Goal: Feedback & Contribution: Submit feedback/report problem

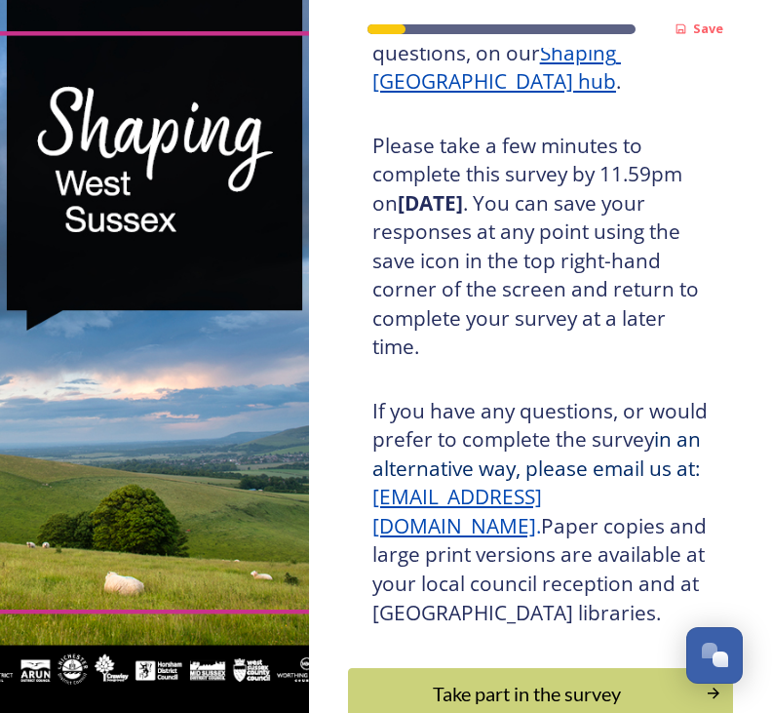
scroll to position [489, 0]
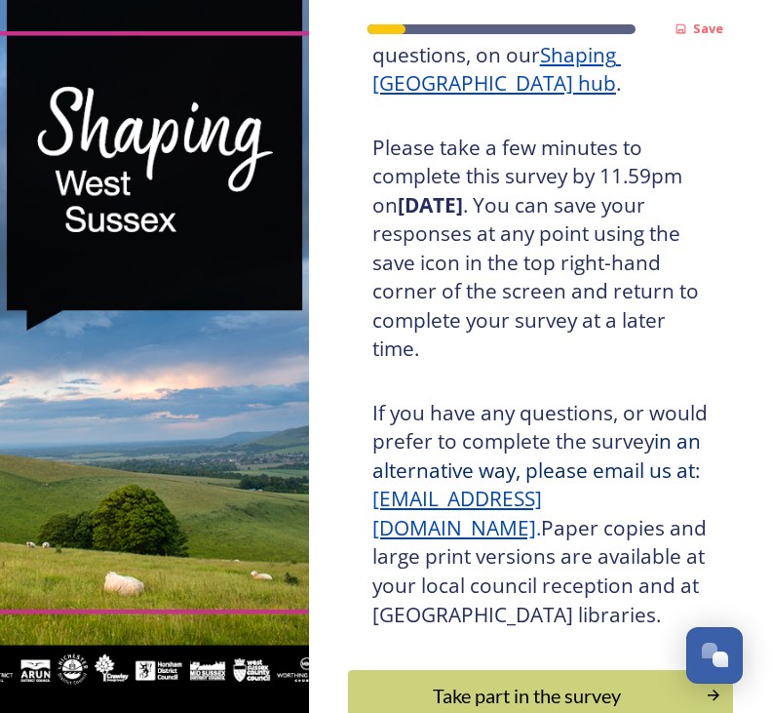
click at [522, 680] on div "Take part in the survey" at bounding box center [527, 694] width 336 height 29
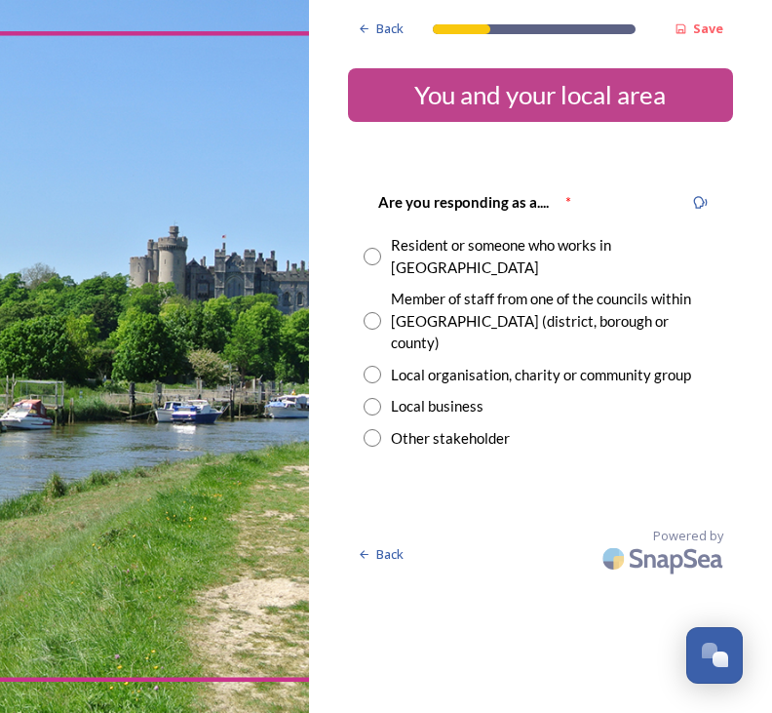
click at [377, 248] on input "radio" at bounding box center [373, 257] width 18 height 18
radio input "true"
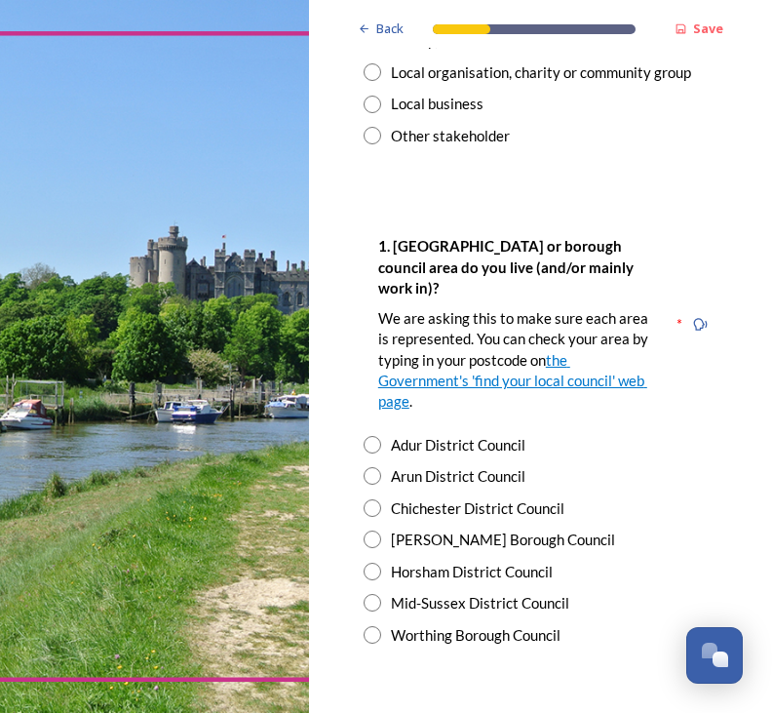
scroll to position [302, 0]
click at [371, 562] on input "radio" at bounding box center [373, 571] width 18 height 18
radio input "true"
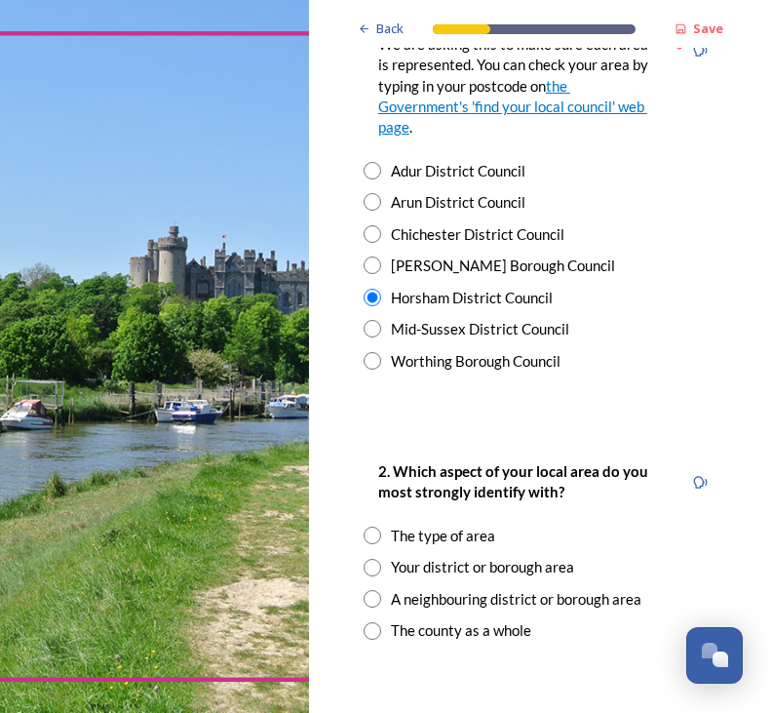
scroll to position [583, 0]
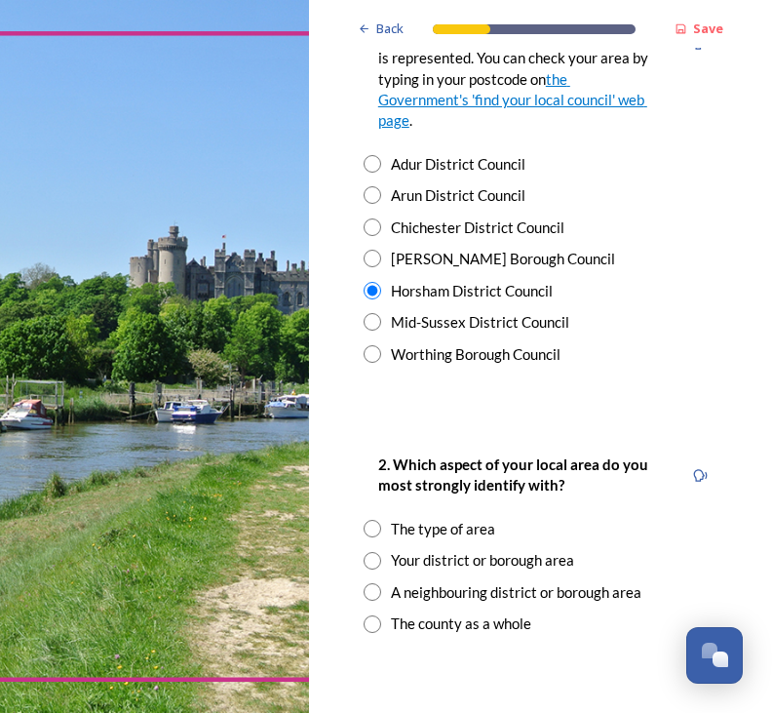
click at [378, 552] on input "radio" at bounding box center [373, 561] width 18 height 18
radio input "true"
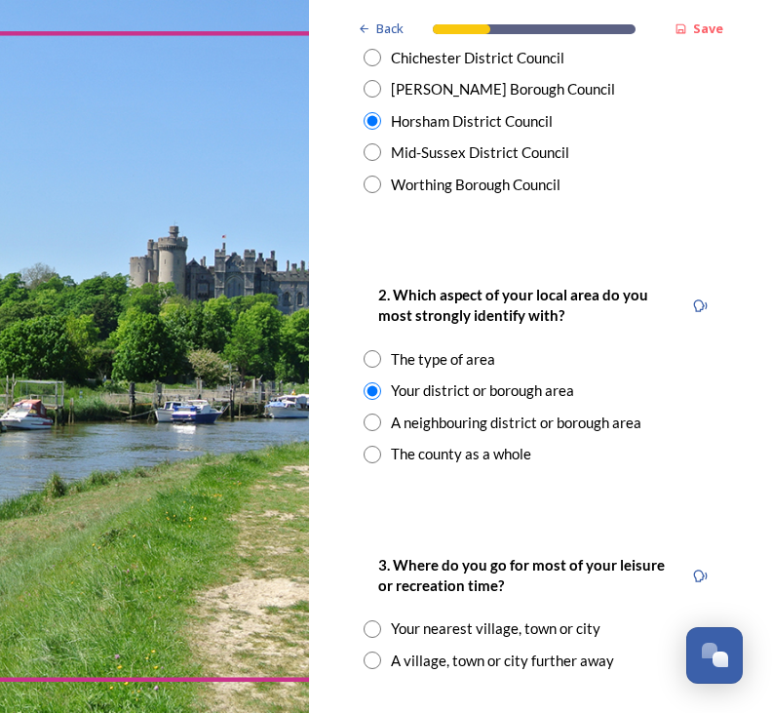
scroll to position [761, 0]
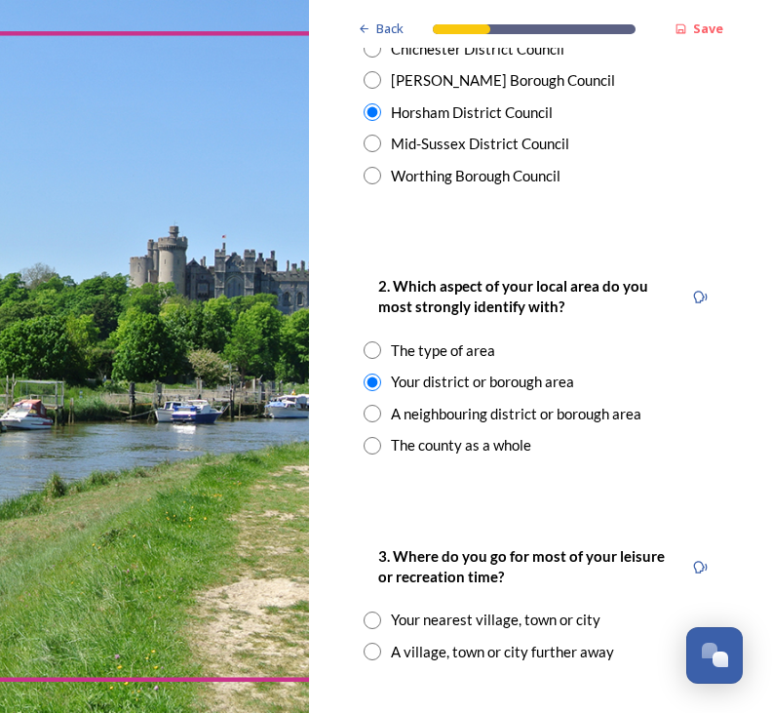
click at [379, 611] on input "radio" at bounding box center [373, 620] width 18 height 18
radio input "true"
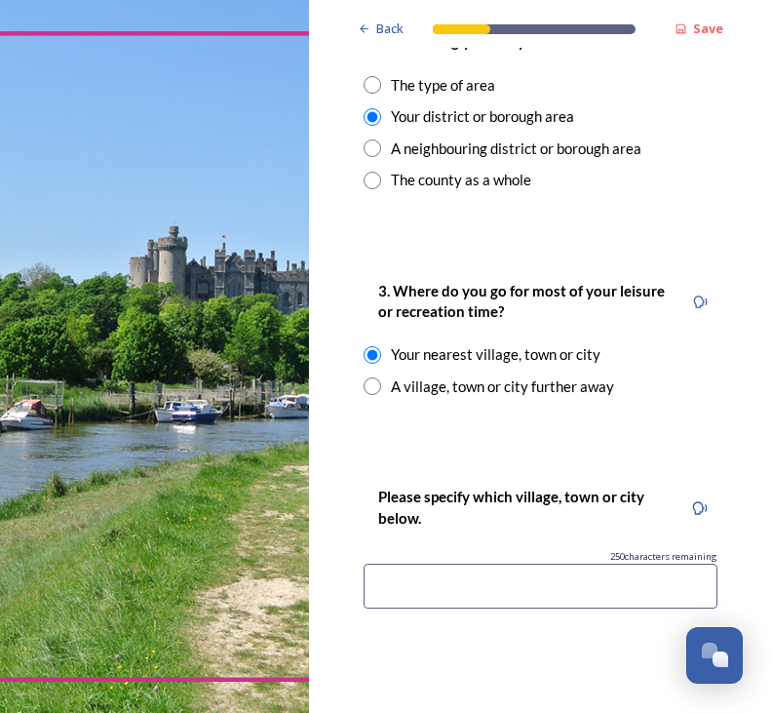
scroll to position [1031, 0]
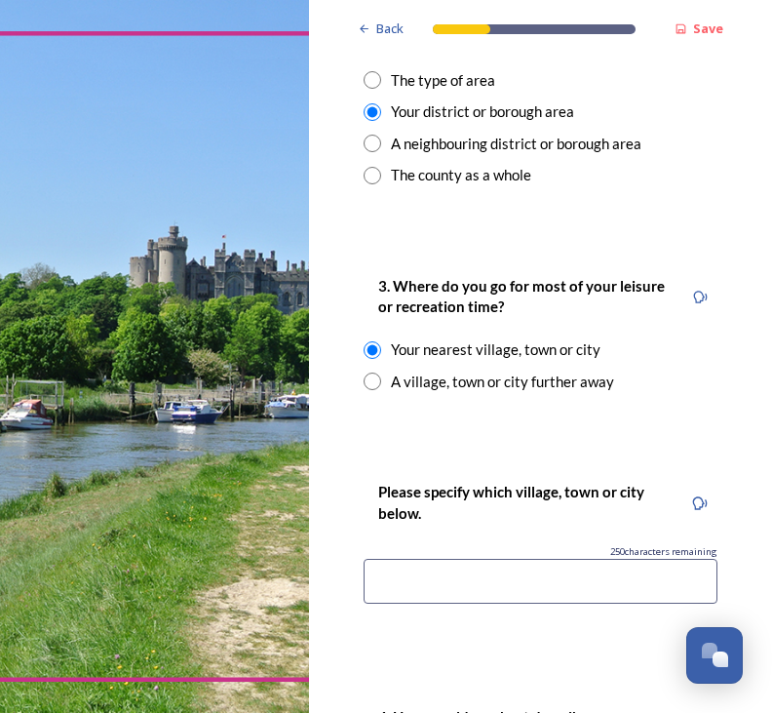
click at [405, 559] on input at bounding box center [541, 581] width 354 height 45
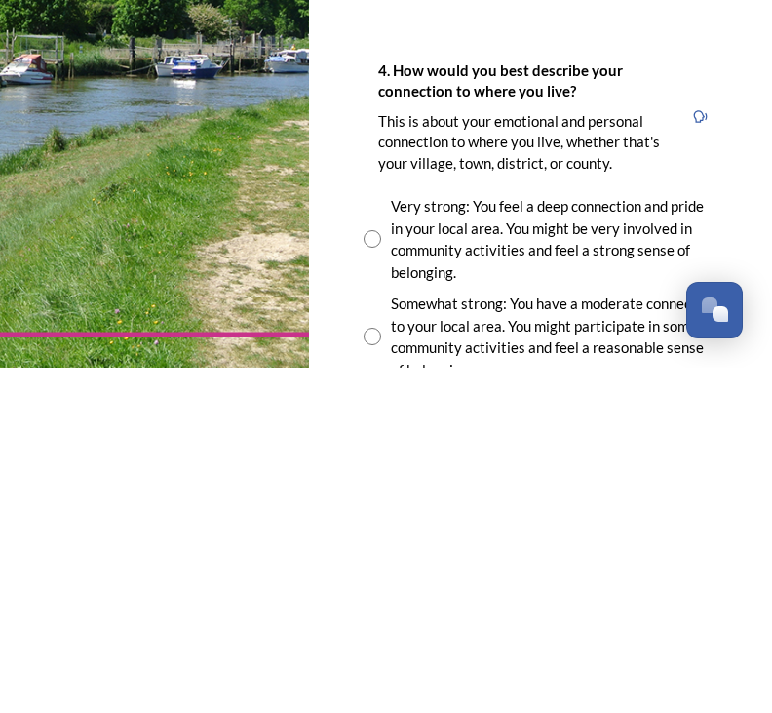
scroll to position [1332, 0]
type input "Steyning"
click at [371, 575] on input "radio" at bounding box center [373, 584] width 18 height 18
radio input "true"
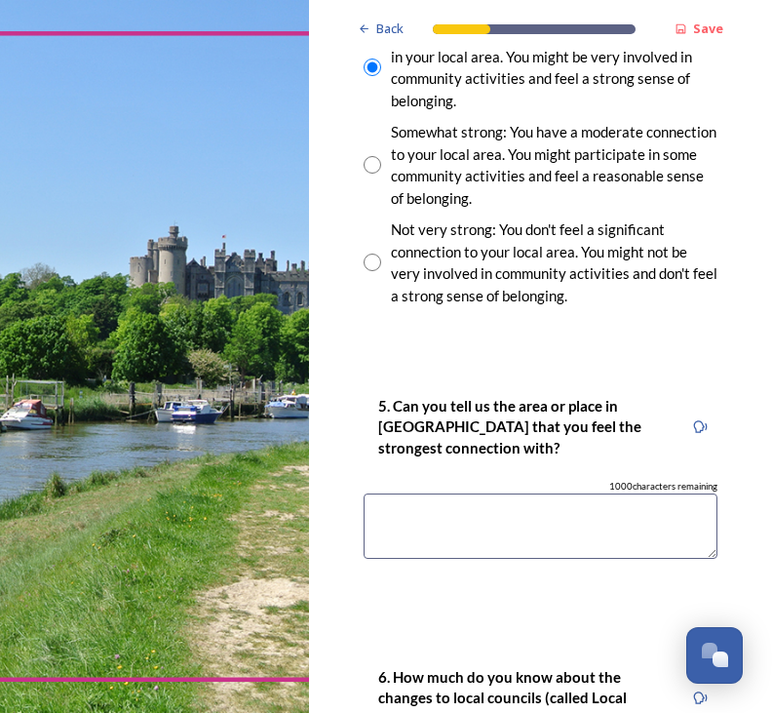
scroll to position [1849, 0]
click at [428, 493] on textarea at bounding box center [541, 525] width 354 height 65
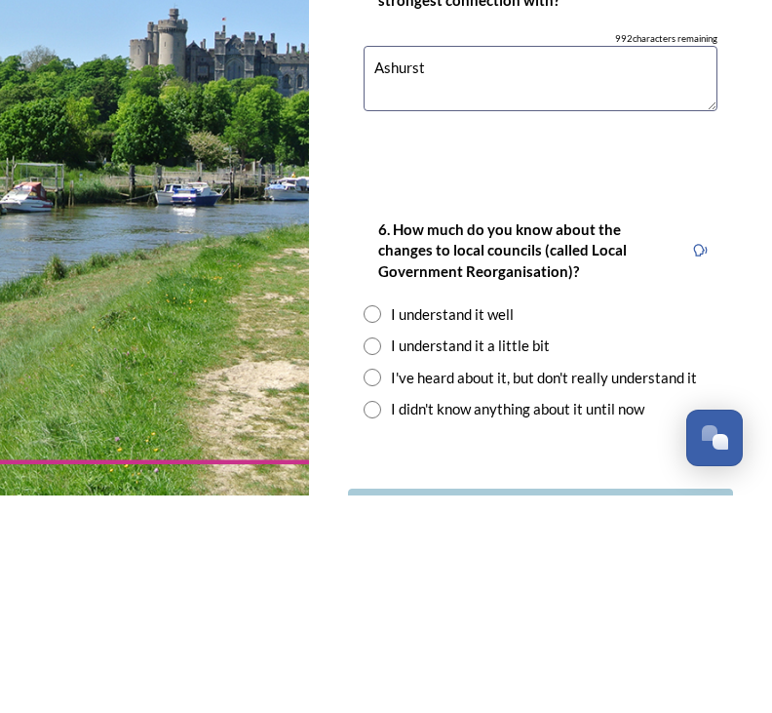
scroll to position [2078, 0]
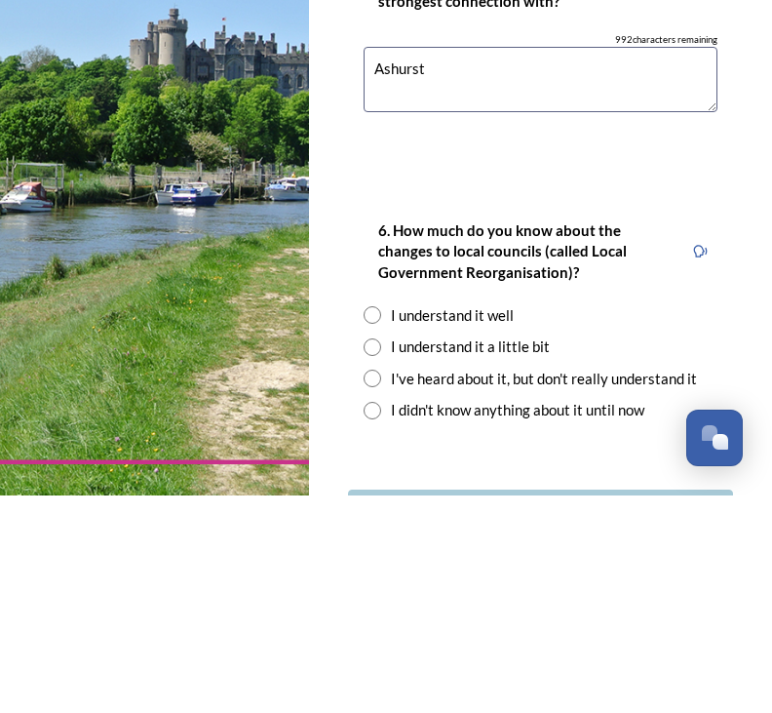
type textarea "Ashurst"
click at [377, 556] on input "radio" at bounding box center [373, 565] width 18 height 18
radio input "true"
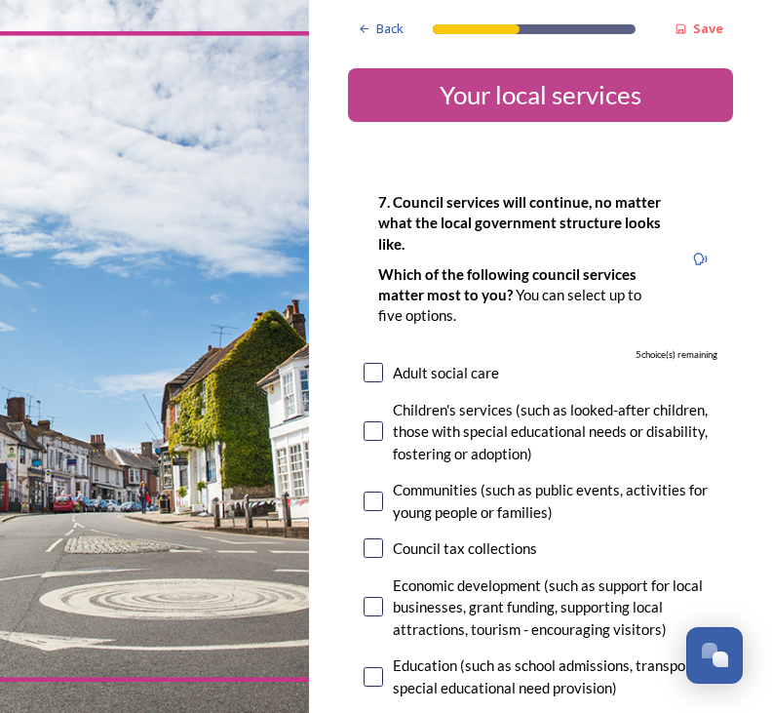
click at [369, 363] on input "checkbox" at bounding box center [373, 372] width 19 height 19
checkbox input "true"
click at [388, 399] on div "Children's services (such as looked-after children, those with special educatio…" at bounding box center [541, 432] width 354 height 66
checkbox input "true"
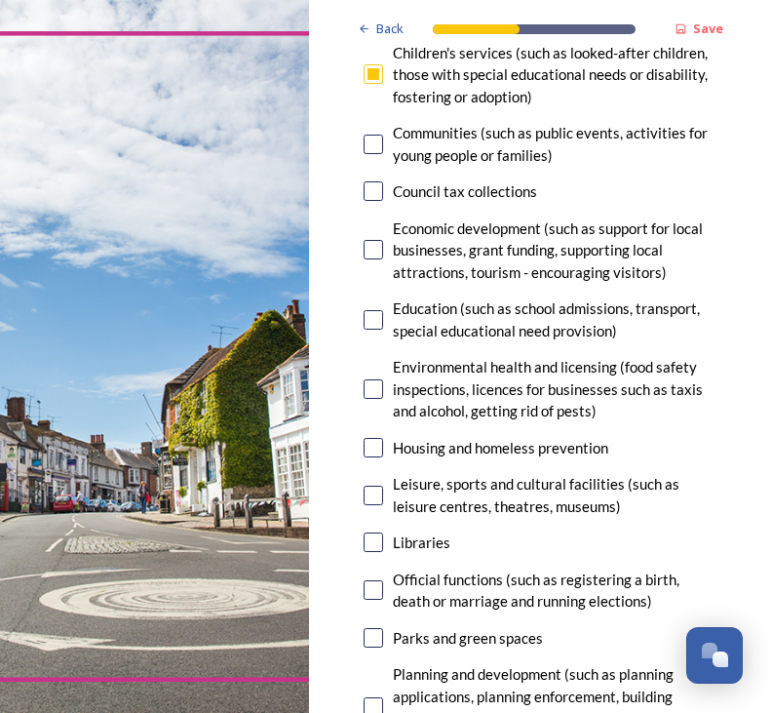
scroll to position [360, 0]
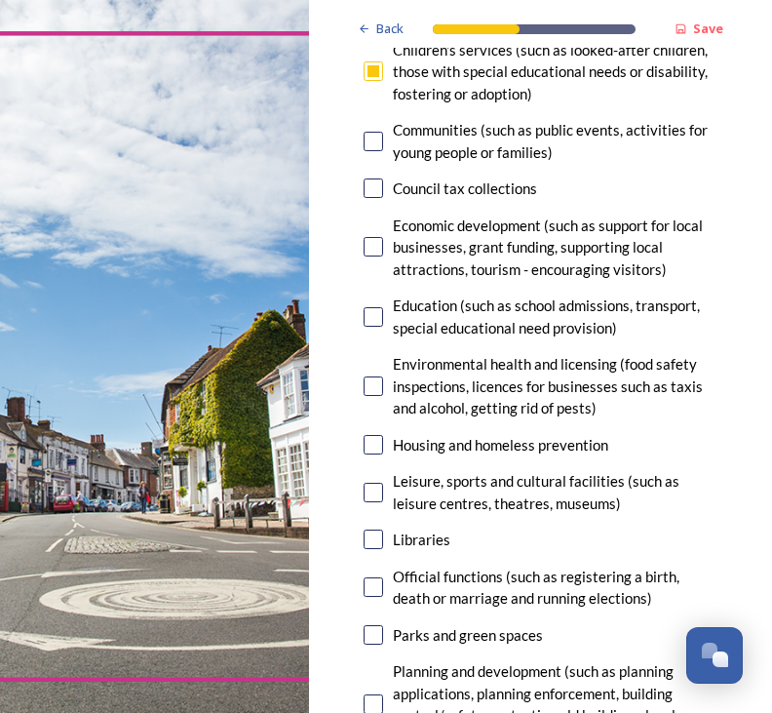
click at [371, 435] on input "checkbox" at bounding box center [373, 444] width 19 height 19
checkbox input "true"
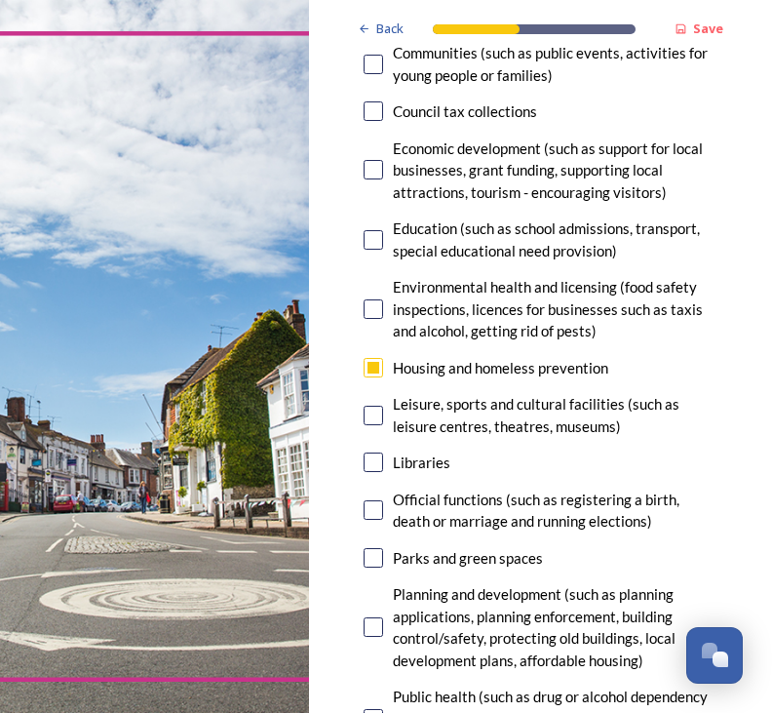
scroll to position [438, 0]
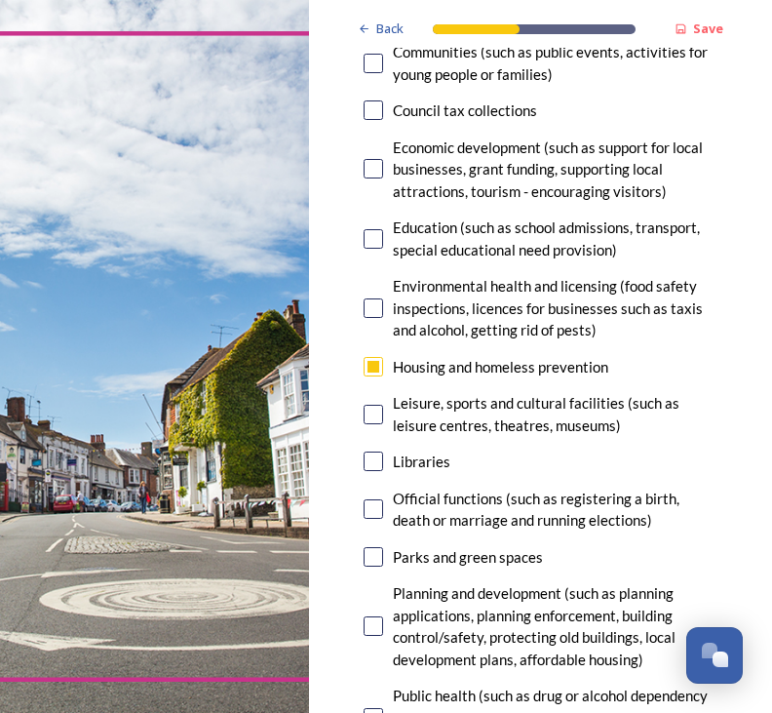
click at [378, 547] on input "checkbox" at bounding box center [373, 556] width 19 height 19
checkbox input "true"
click at [382, 405] on input "checkbox" at bounding box center [373, 414] width 19 height 19
checkbox input "true"
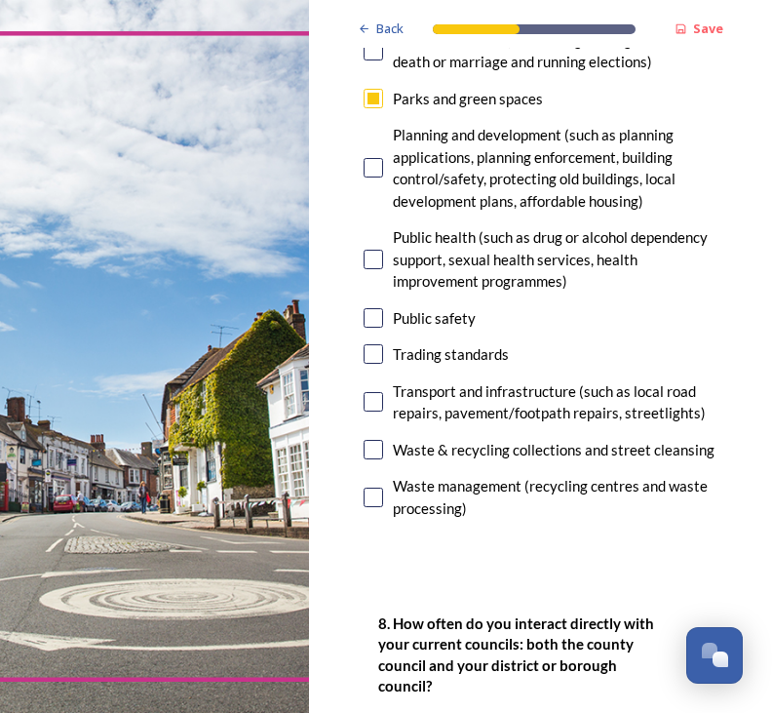
scroll to position [897, 0]
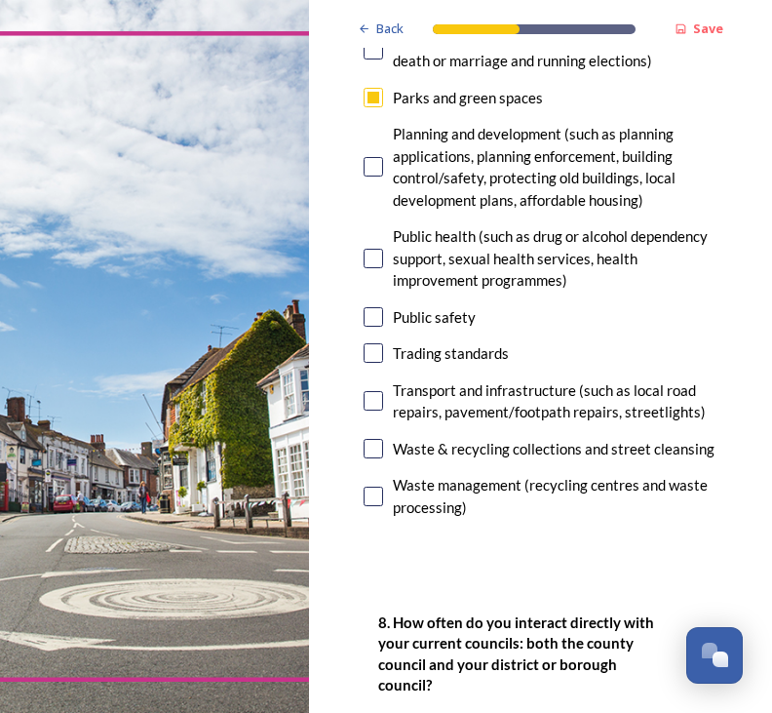
click at [379, 486] on input "checkbox" at bounding box center [373, 495] width 19 height 19
click at [375, 486] on input "checkbox" at bounding box center [373, 495] width 19 height 19
checkbox input "false"
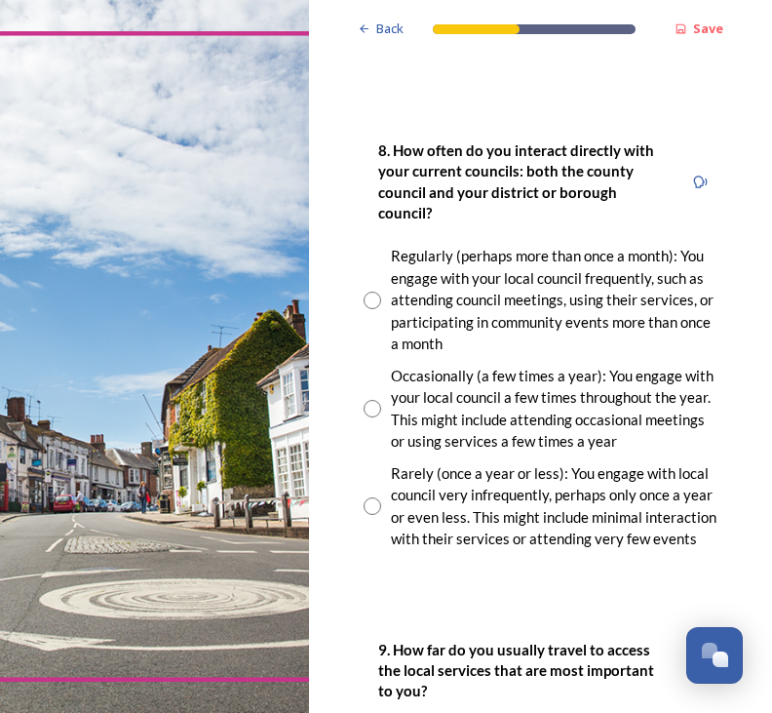
scroll to position [1368, 0]
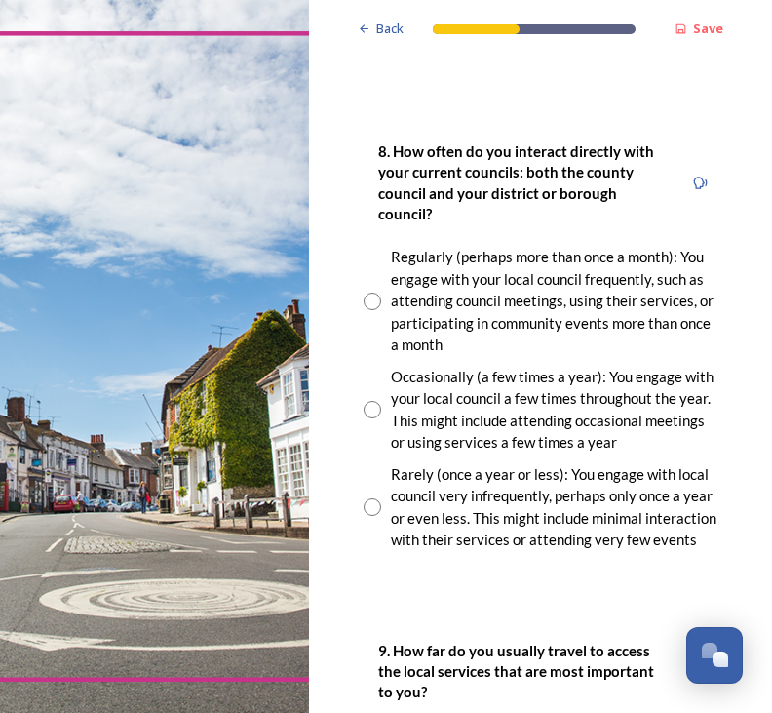
click at [369, 498] on input "radio" at bounding box center [373, 507] width 18 height 18
radio input "true"
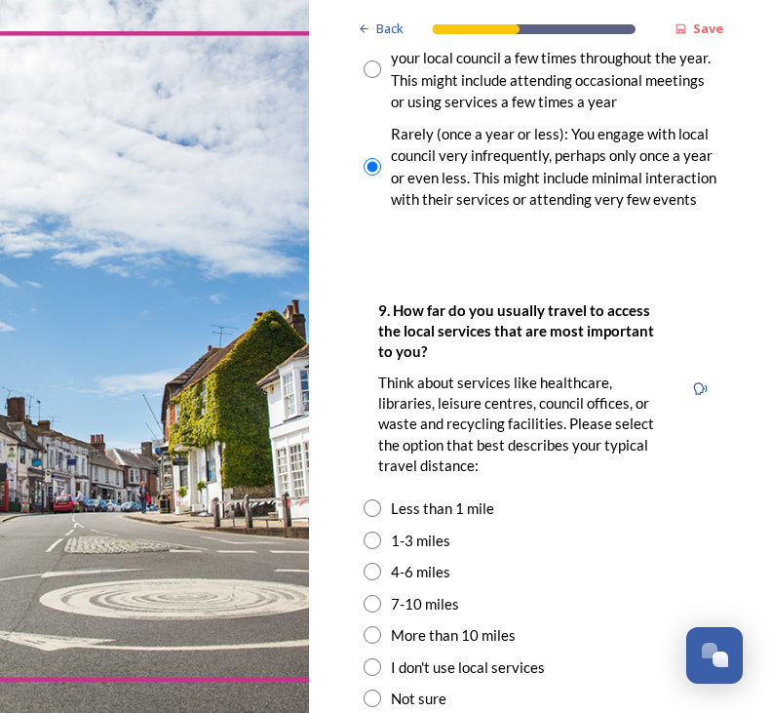
scroll to position [1705, 0]
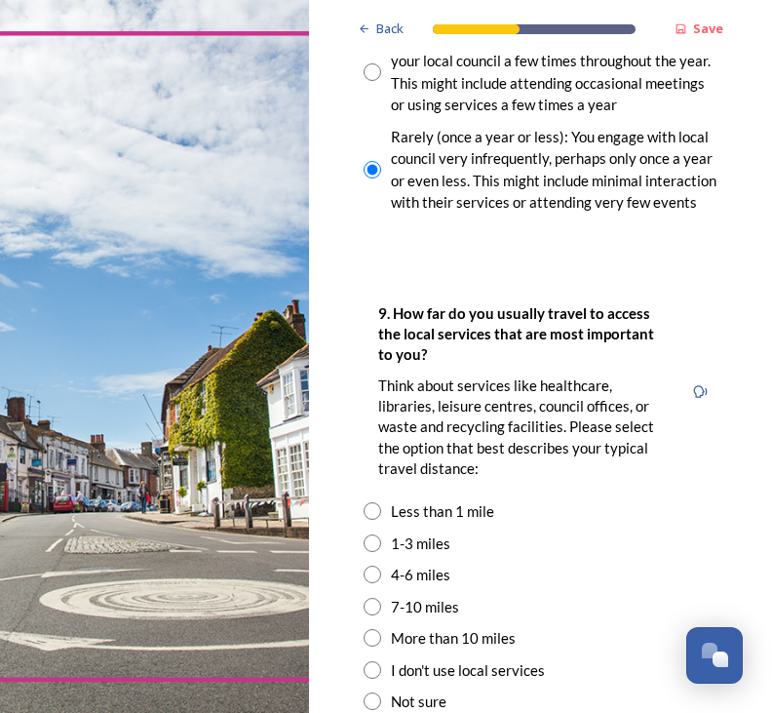
click at [376, 565] on input "radio" at bounding box center [373, 574] width 18 height 18
radio input "true"
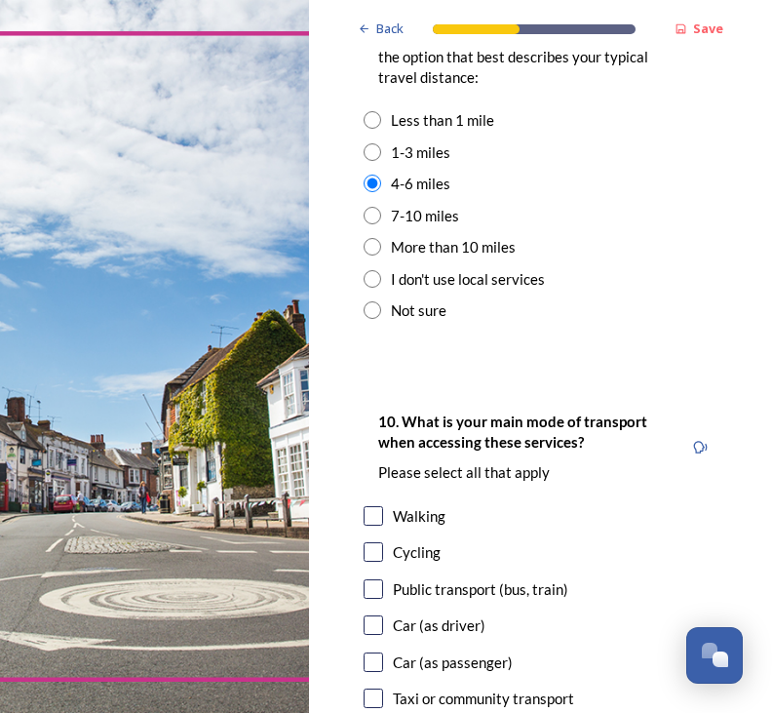
scroll to position [2093, 0]
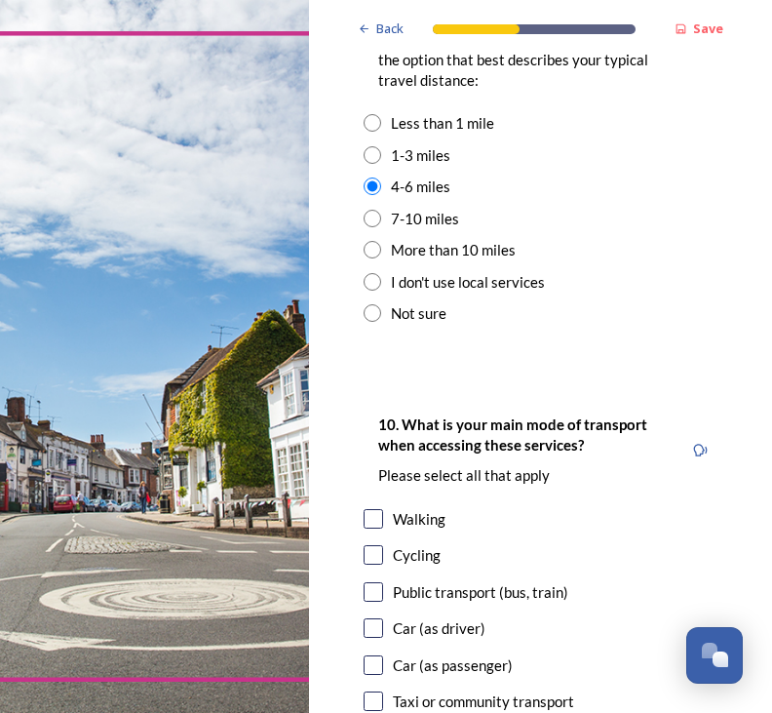
click at [373, 618] on input "checkbox" at bounding box center [373, 627] width 19 height 19
checkbox input "true"
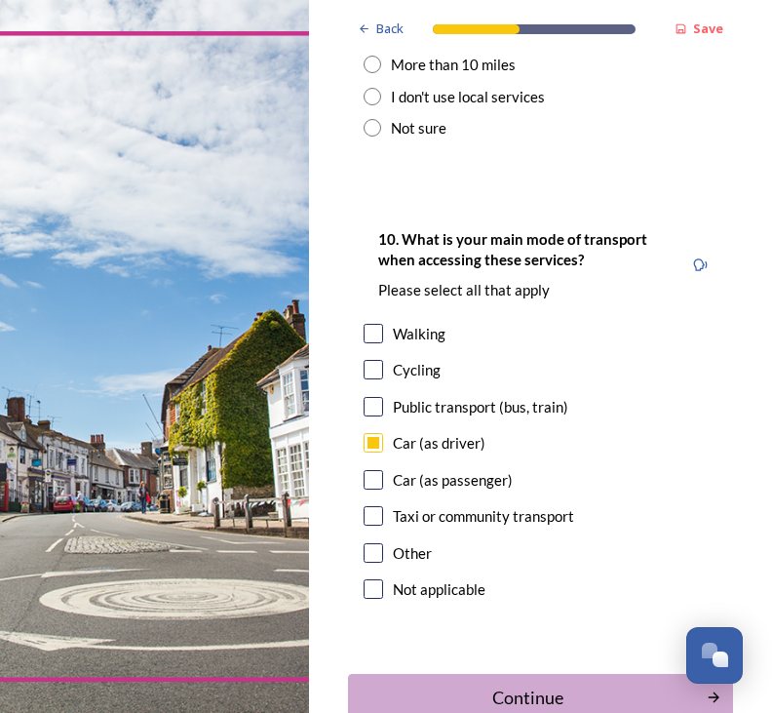
scroll to position [2278, 0]
click at [559, 684] on div "Continue" at bounding box center [527, 697] width 337 height 26
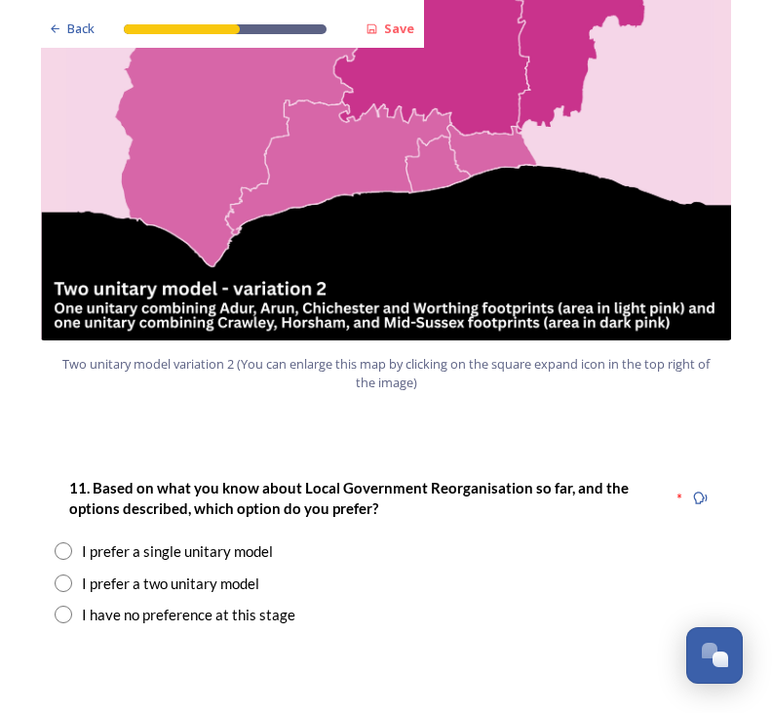
scroll to position [2246, 0]
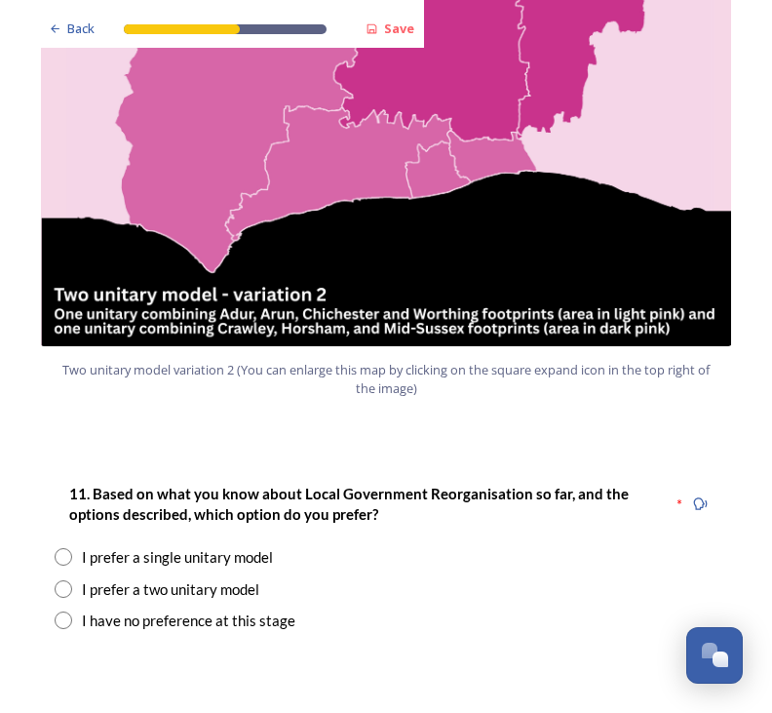
click at [61, 611] on input "radio" at bounding box center [64, 620] width 18 height 18
radio input "true"
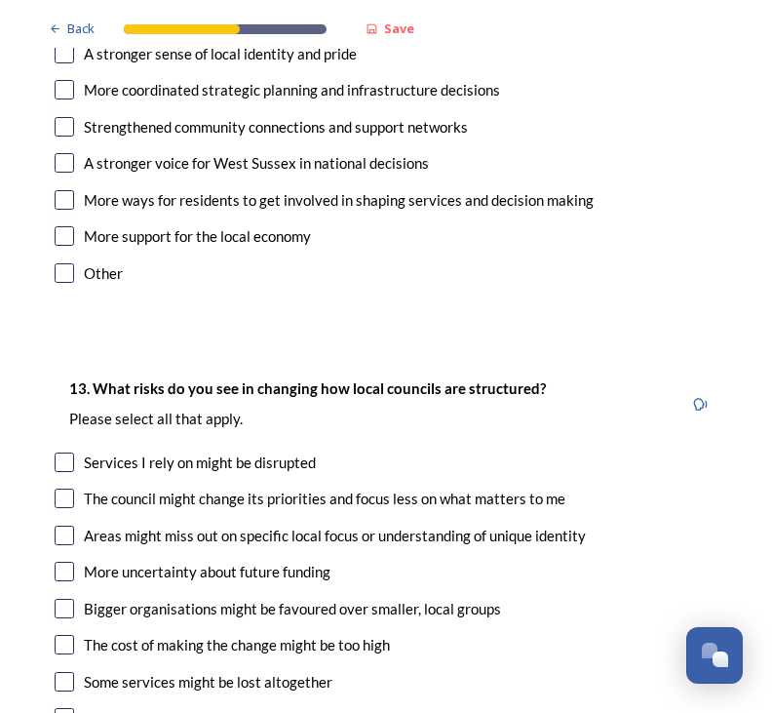
scroll to position [3576, 0]
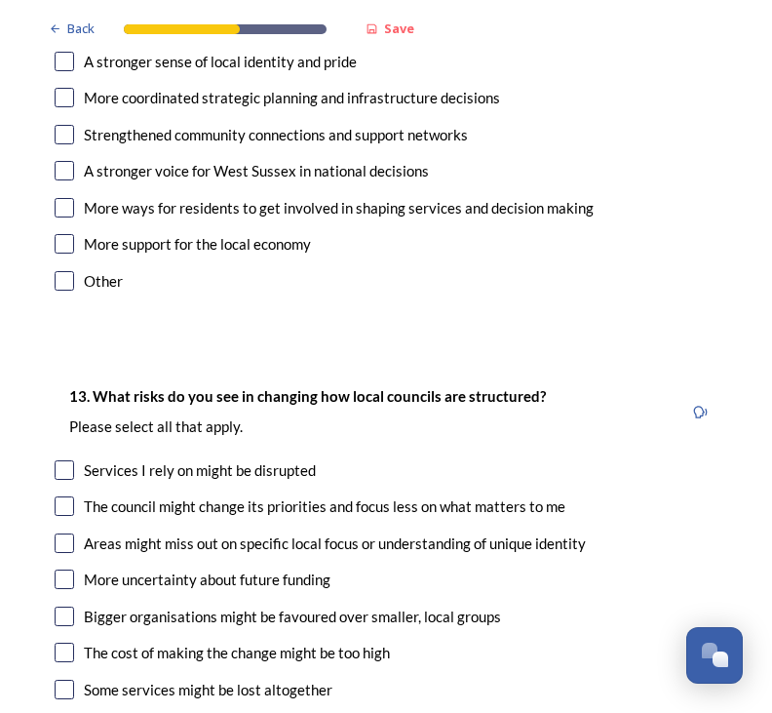
click at [68, 460] on input "checkbox" at bounding box center [64, 469] width 19 height 19
checkbox input "true"
click at [69, 496] on input "checkbox" at bounding box center [64, 505] width 19 height 19
checkbox input "true"
click at [62, 533] on input "checkbox" at bounding box center [64, 542] width 19 height 19
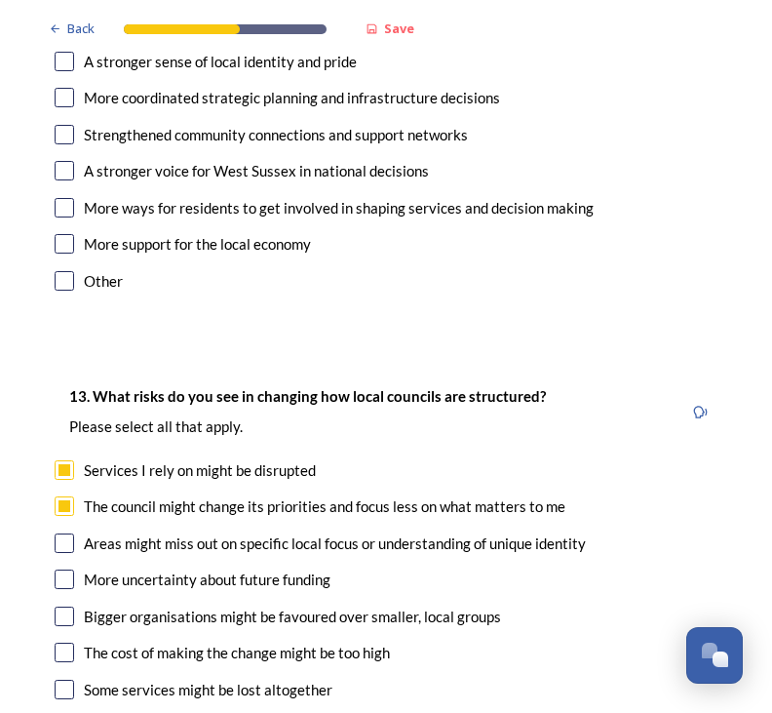
checkbox input "true"
click at [70, 569] on input "checkbox" at bounding box center [64, 578] width 19 height 19
checkbox input "true"
click at [64, 606] on input "checkbox" at bounding box center [64, 615] width 19 height 19
checkbox input "true"
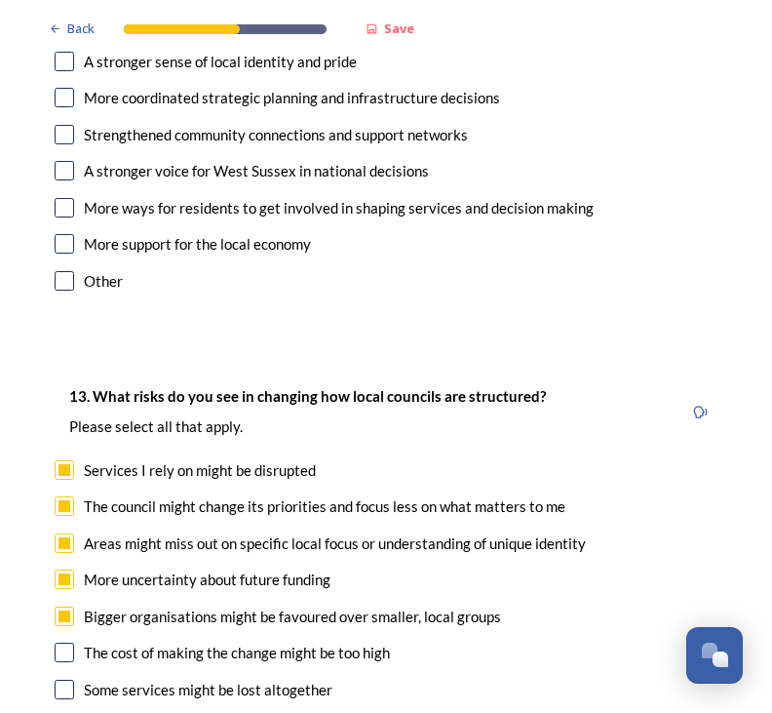
click at [73, 642] on input "checkbox" at bounding box center [64, 651] width 19 height 19
checkbox input "true"
click at [71, 679] on input "checkbox" at bounding box center [64, 688] width 19 height 19
checkbox input "true"
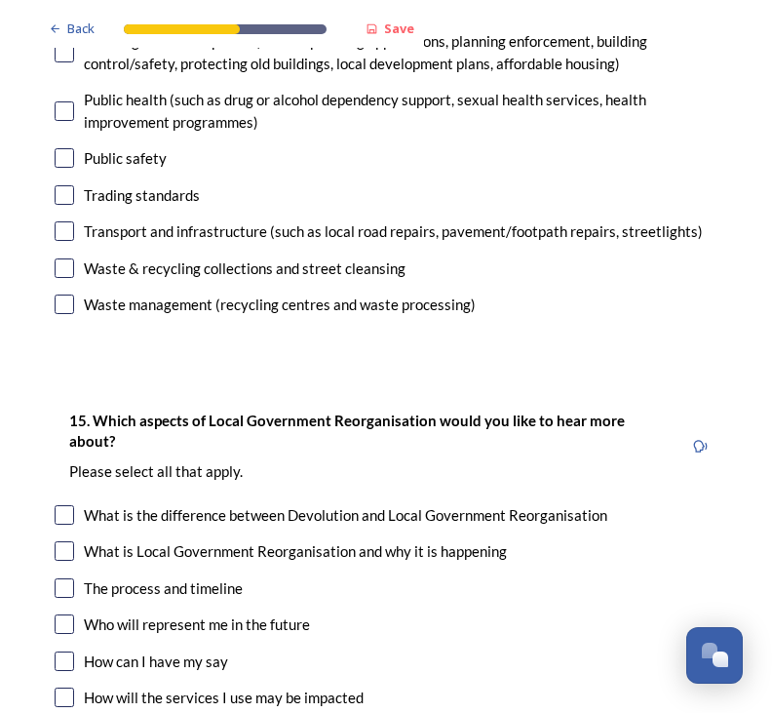
scroll to position [5043, 0]
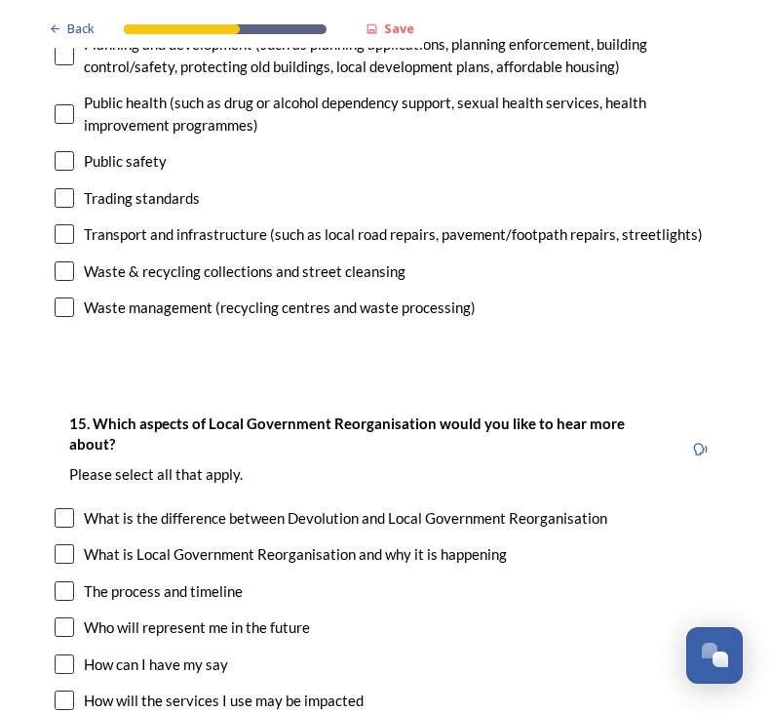
click at [68, 508] on input "checkbox" at bounding box center [64, 517] width 19 height 19
checkbox input "true"
click at [62, 544] on input "checkbox" at bounding box center [64, 553] width 19 height 19
checkbox input "true"
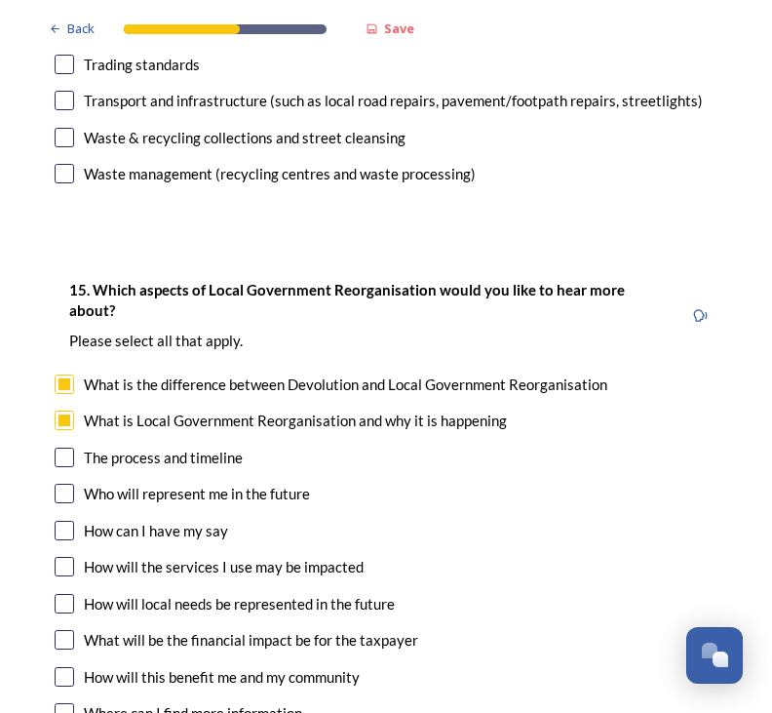
scroll to position [5180, 0]
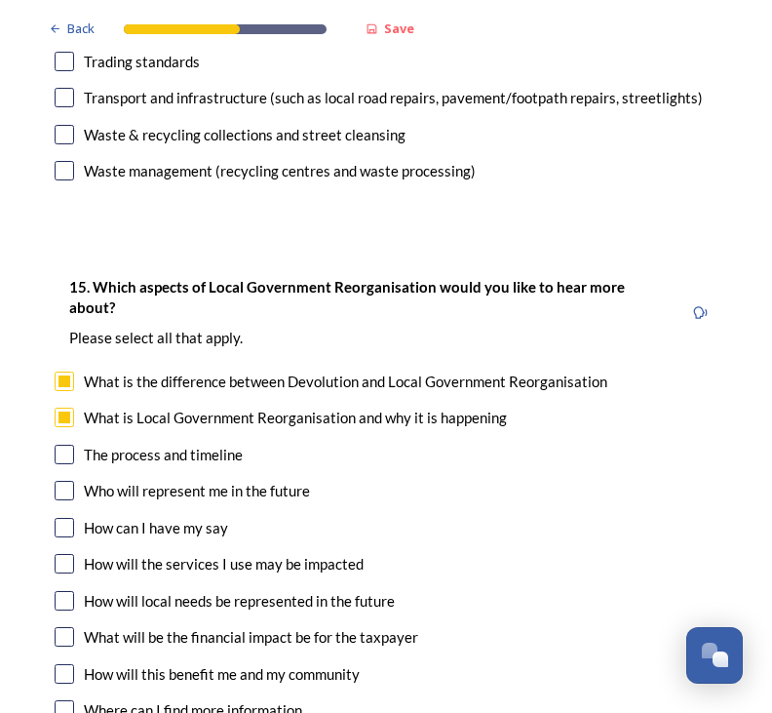
click at [71, 444] on input "checkbox" at bounding box center [64, 453] width 19 height 19
checkbox input "true"
click at [67, 481] on input "checkbox" at bounding box center [64, 490] width 19 height 19
checkbox input "true"
click at [67, 591] on input "checkbox" at bounding box center [64, 600] width 19 height 19
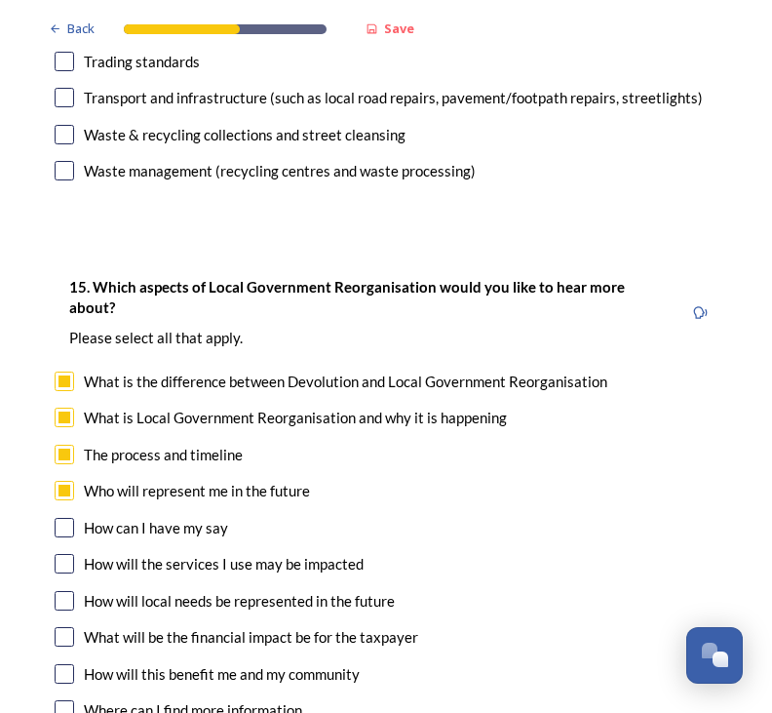
checkbox input "true"
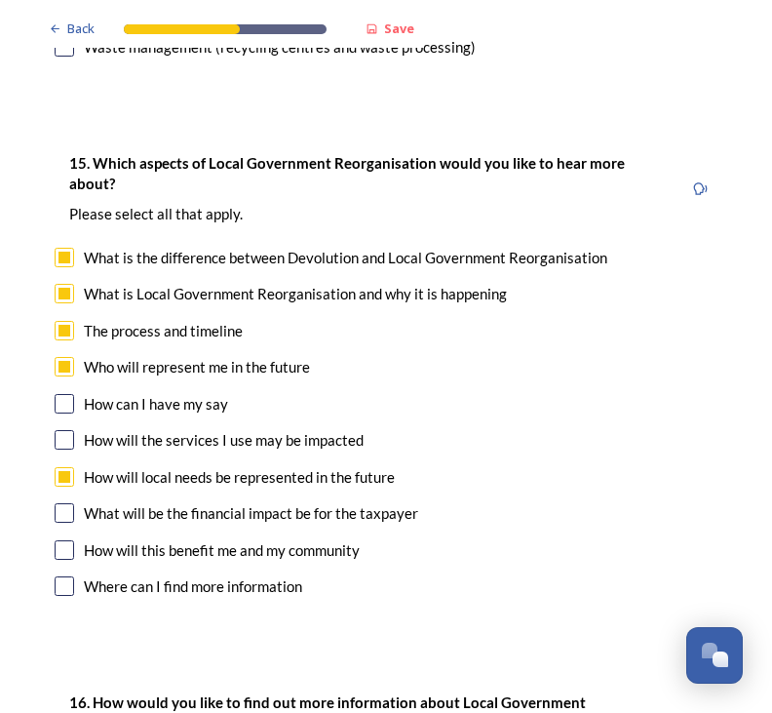
scroll to position [5308, 0]
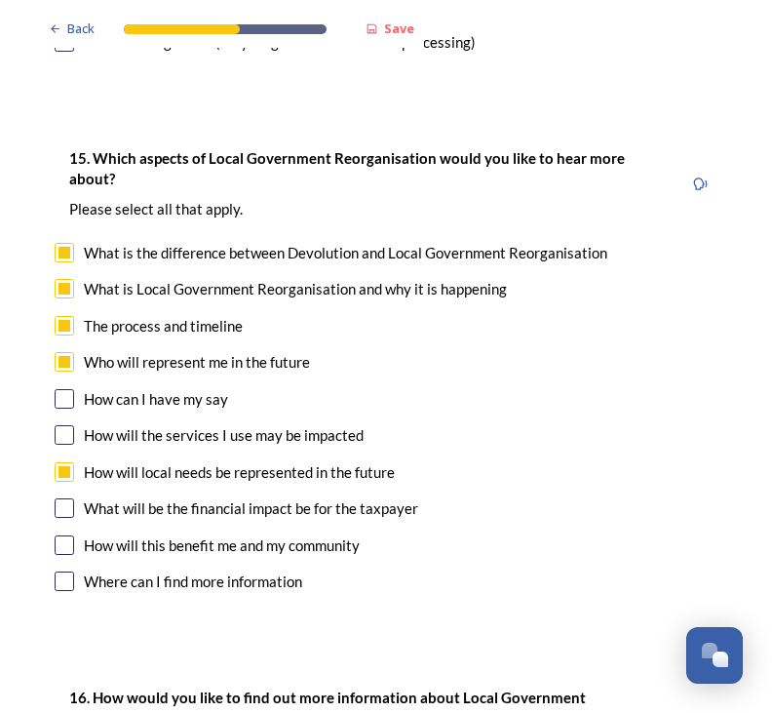
click at [62, 498] on input "checkbox" at bounding box center [64, 507] width 19 height 19
checkbox input "true"
click at [69, 535] on input "checkbox" at bounding box center [64, 544] width 19 height 19
checkbox input "true"
click at [64, 571] on input "checkbox" at bounding box center [64, 580] width 19 height 19
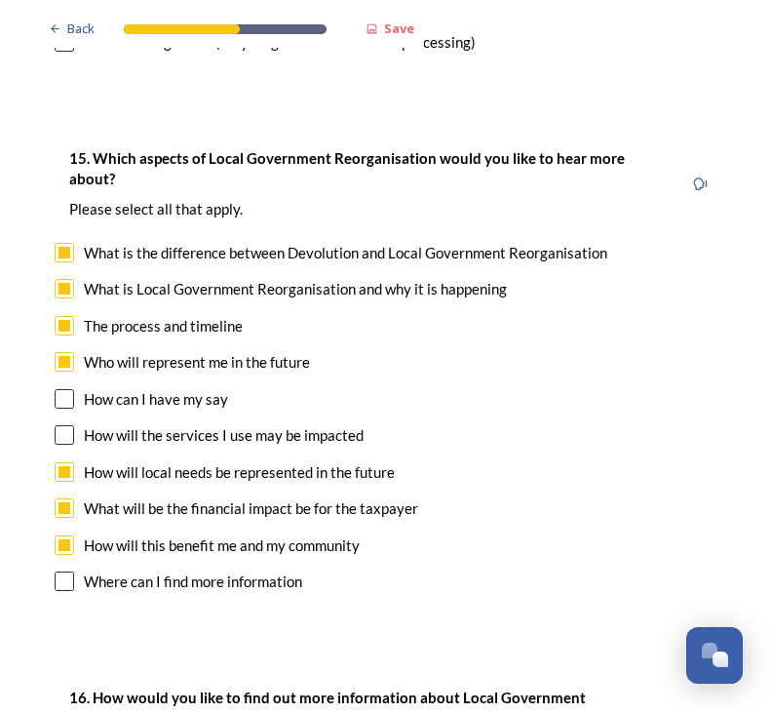
checkbox input "true"
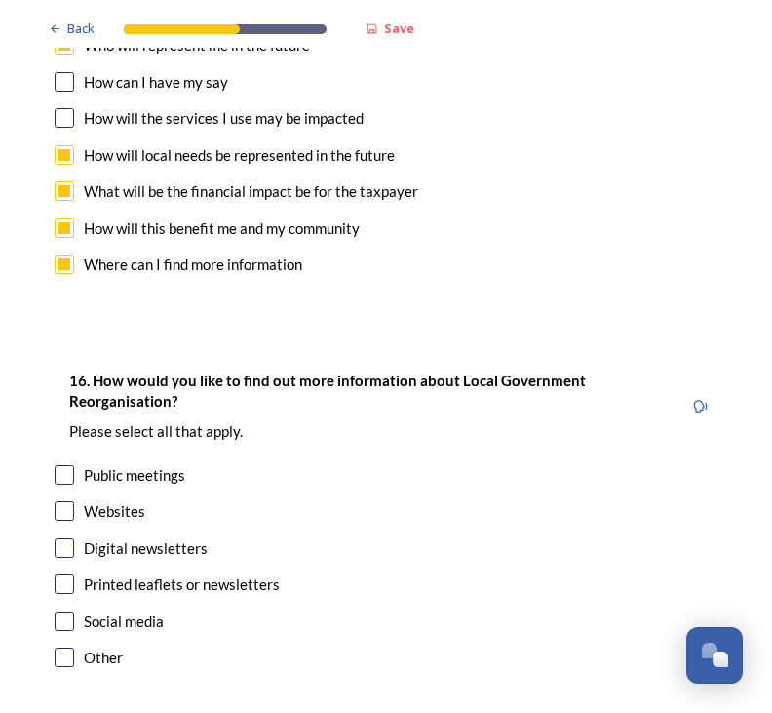
scroll to position [5624, 0]
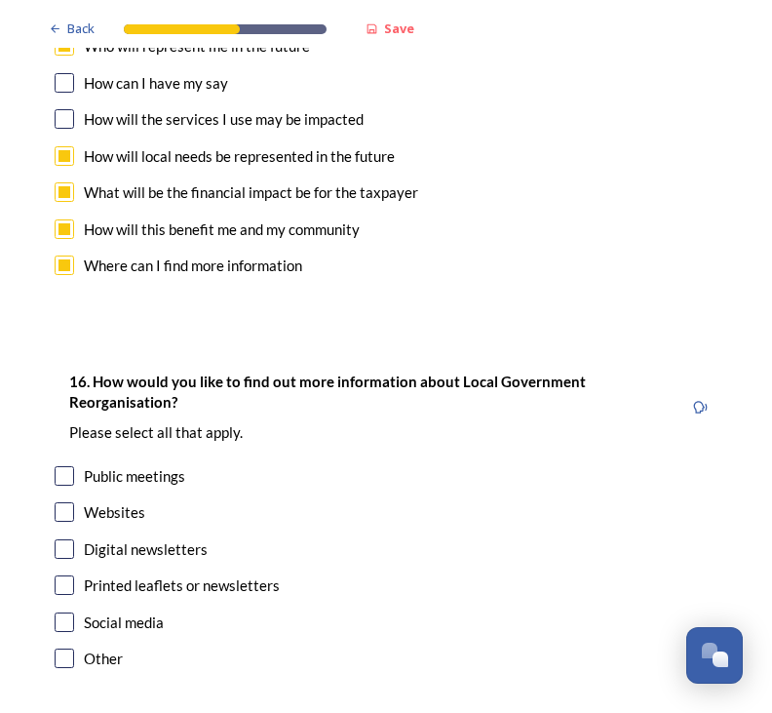
click at [64, 502] on input "checkbox" at bounding box center [64, 511] width 19 height 19
checkbox input "true"
click at [65, 575] on input "checkbox" at bounding box center [64, 584] width 19 height 19
checkbox input "true"
click at [69, 612] on input "checkbox" at bounding box center [64, 621] width 19 height 19
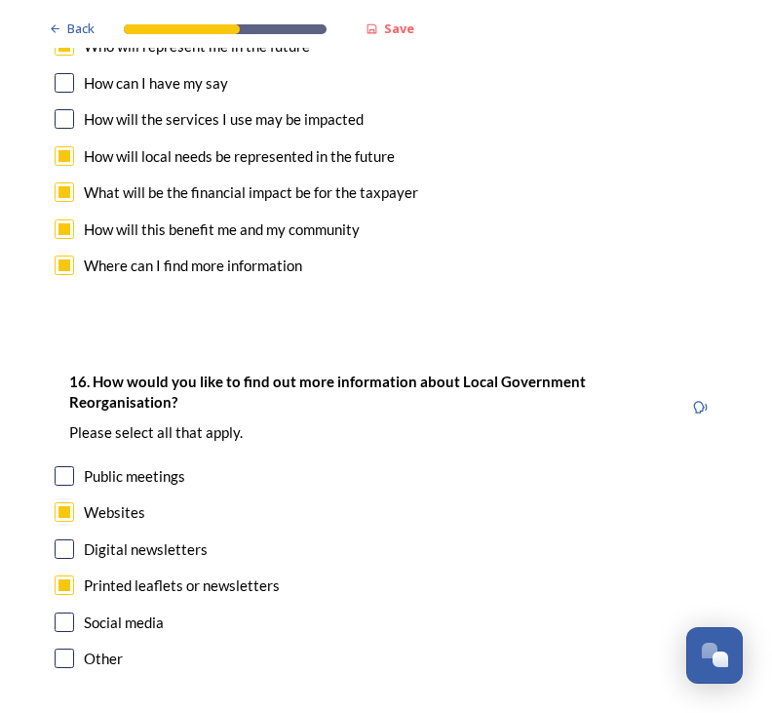
checkbox input "true"
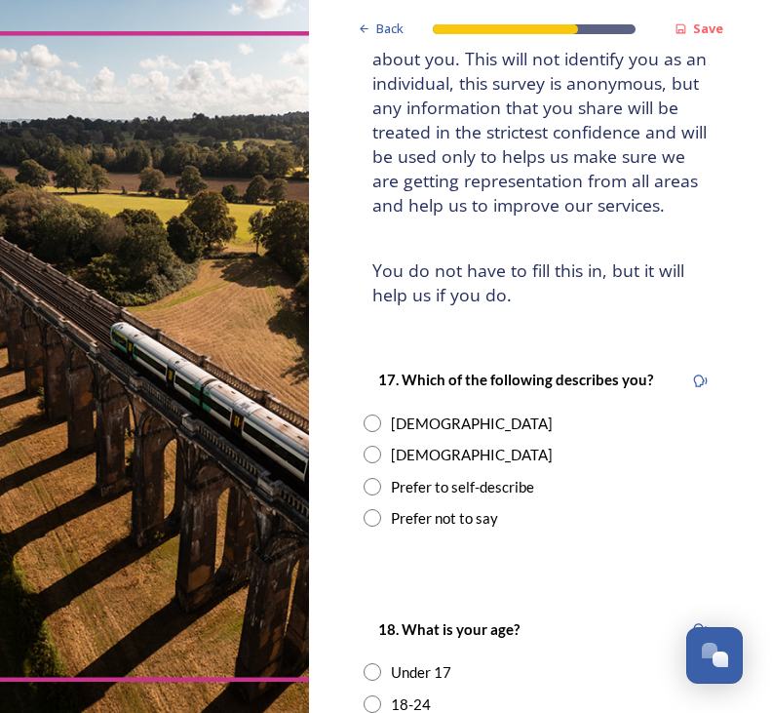
scroll to position [172, 0]
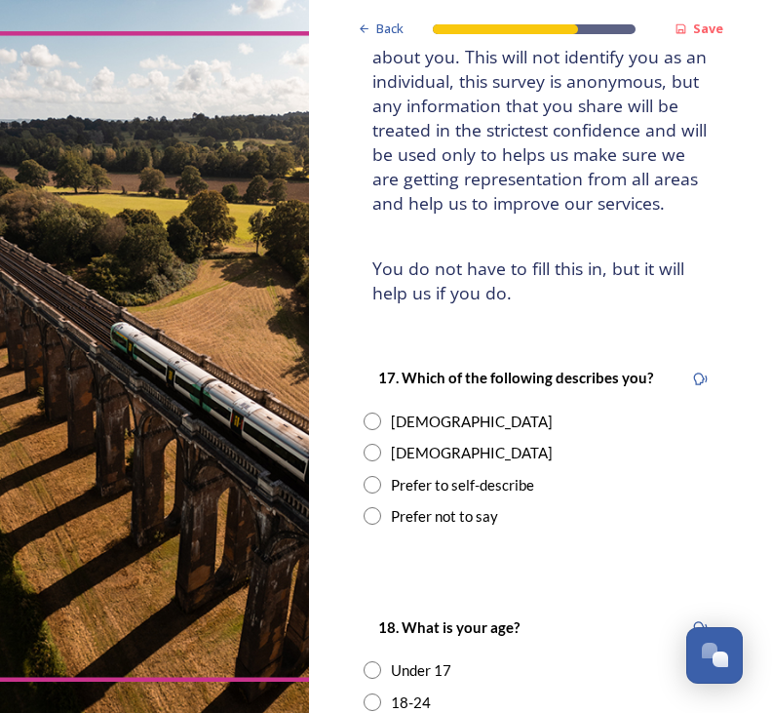
click at [366, 412] on input "radio" at bounding box center [373, 421] width 18 height 18
radio input "true"
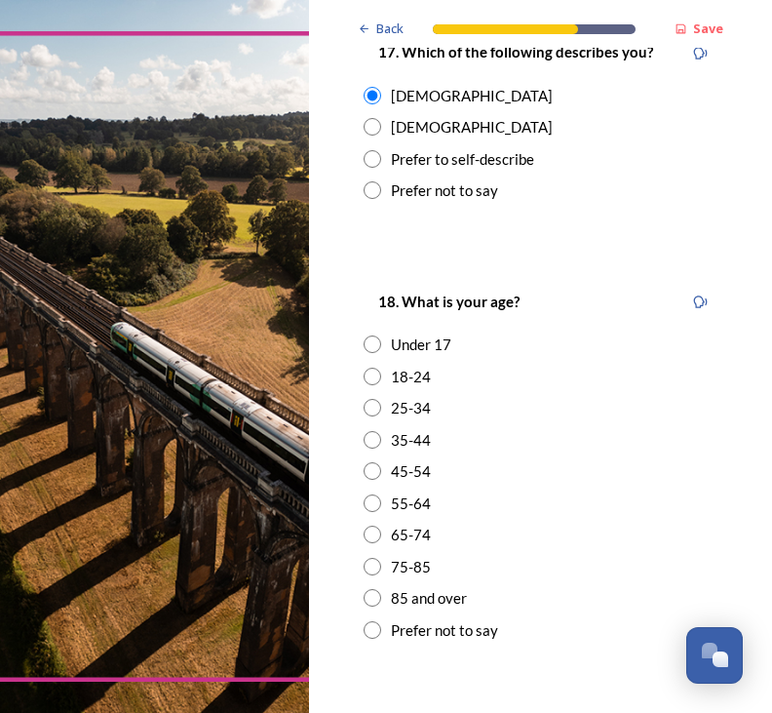
scroll to position [499, 0]
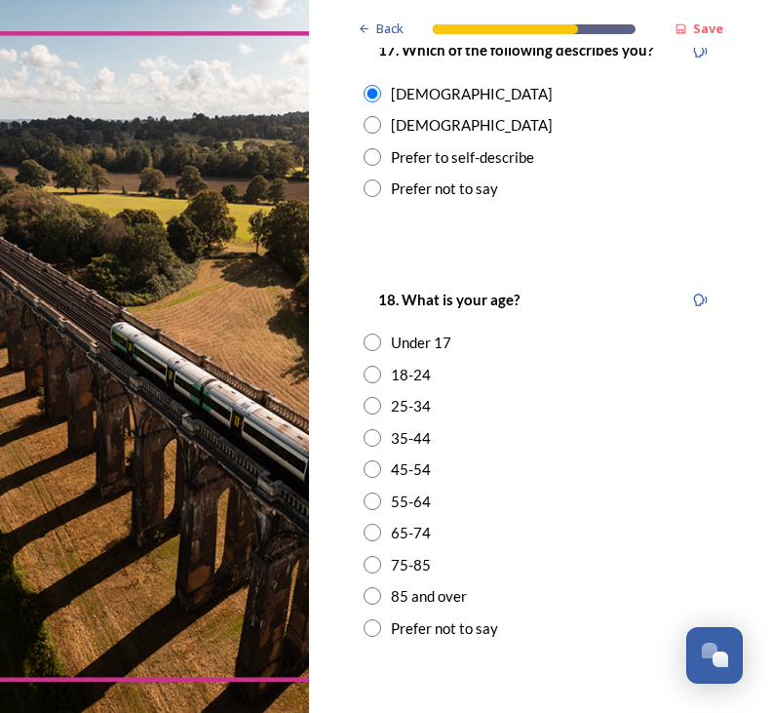
click at [378, 492] on input "radio" at bounding box center [373, 501] width 18 height 18
radio input "true"
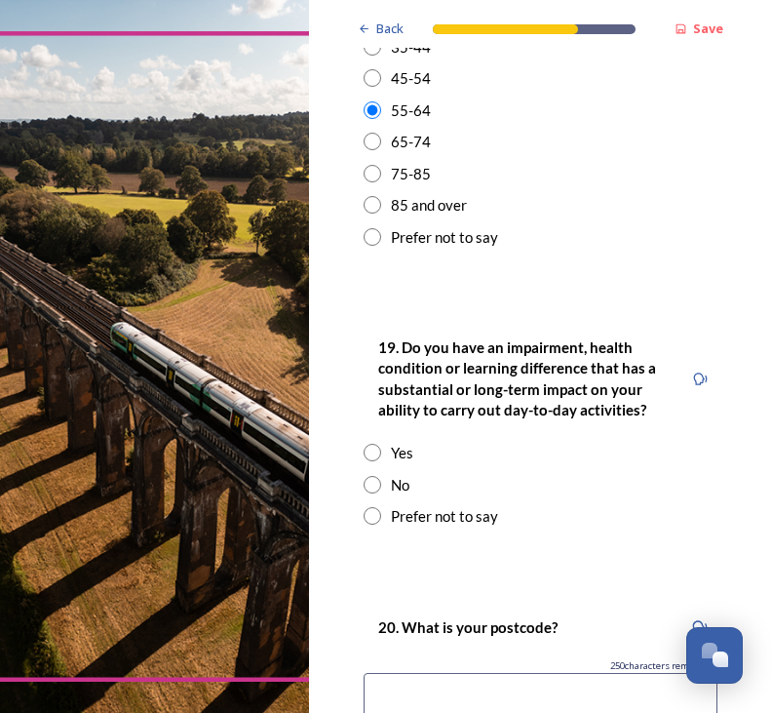
scroll to position [894, 0]
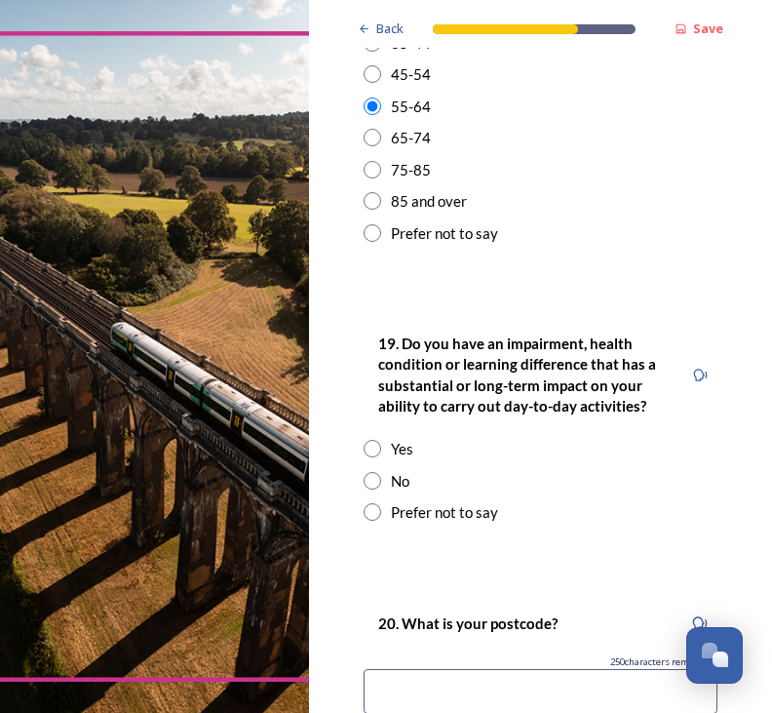
click at [376, 472] on input "radio" at bounding box center [373, 481] width 18 height 18
radio input "true"
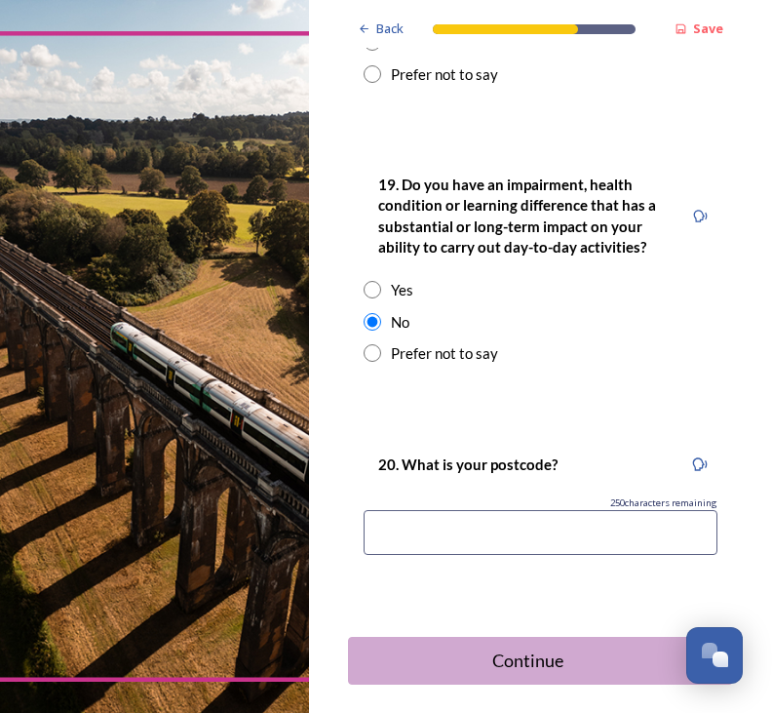
scroll to position [1052, 0]
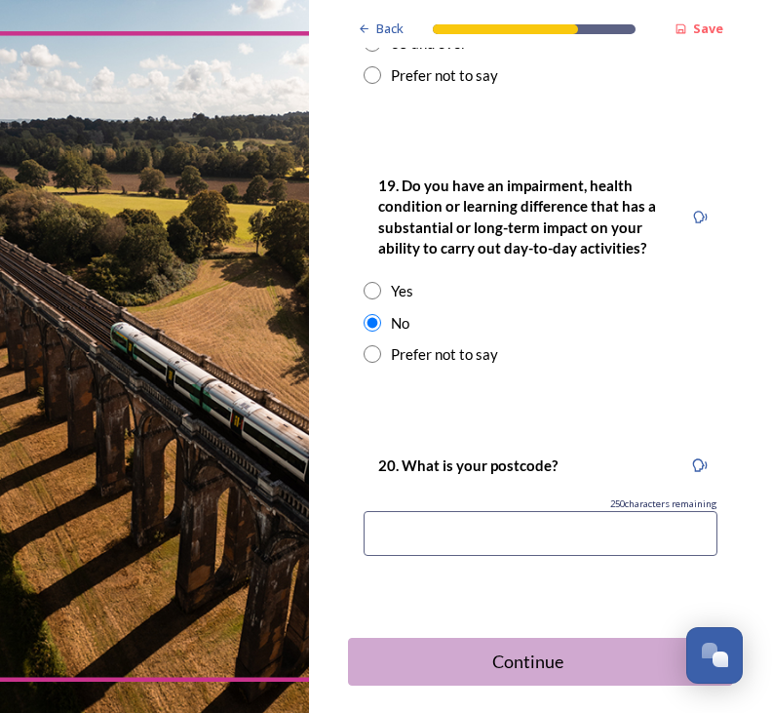
click at [450, 511] on input at bounding box center [541, 533] width 354 height 45
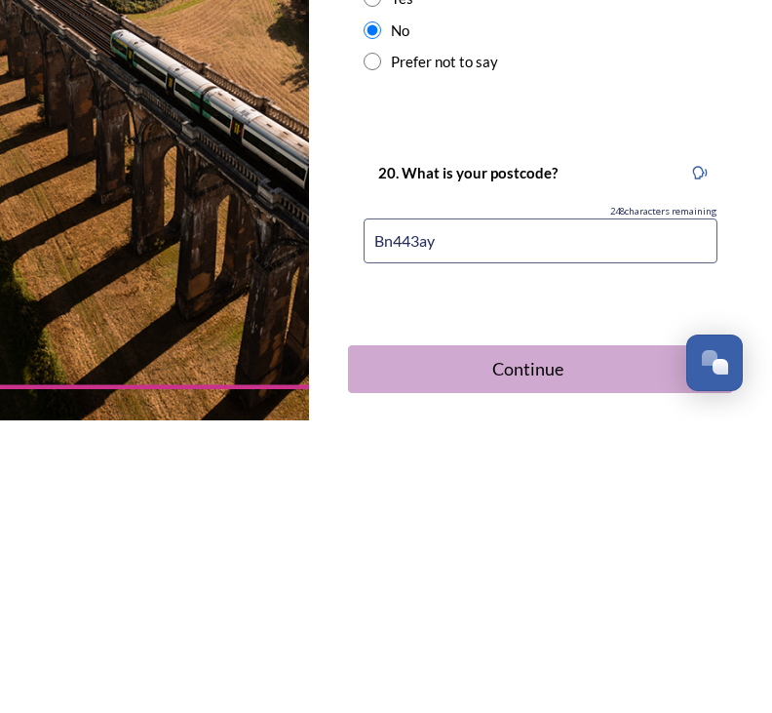
type input "Bn443ay"
click at [503, 648] on div "Continue" at bounding box center [527, 661] width 337 height 26
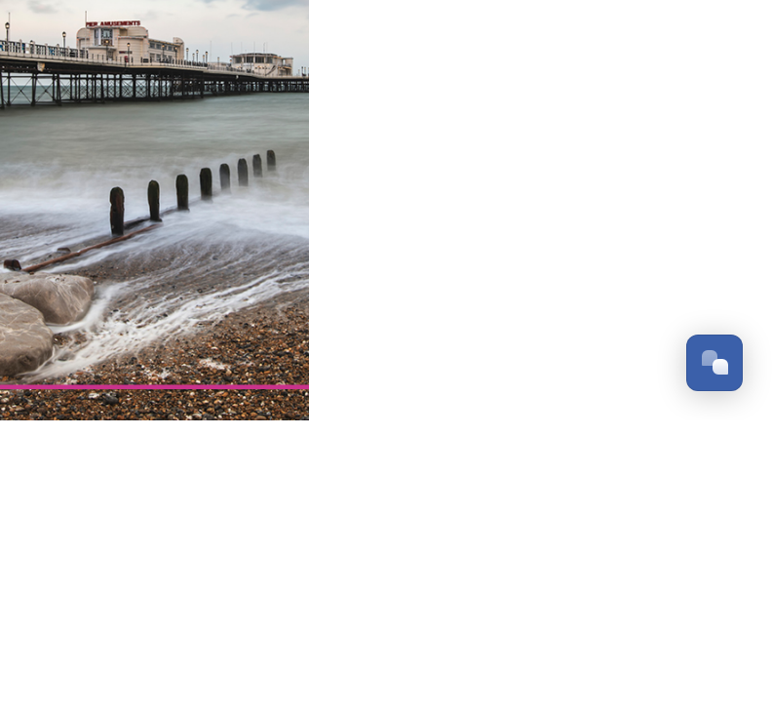
scroll to position [0, 0]
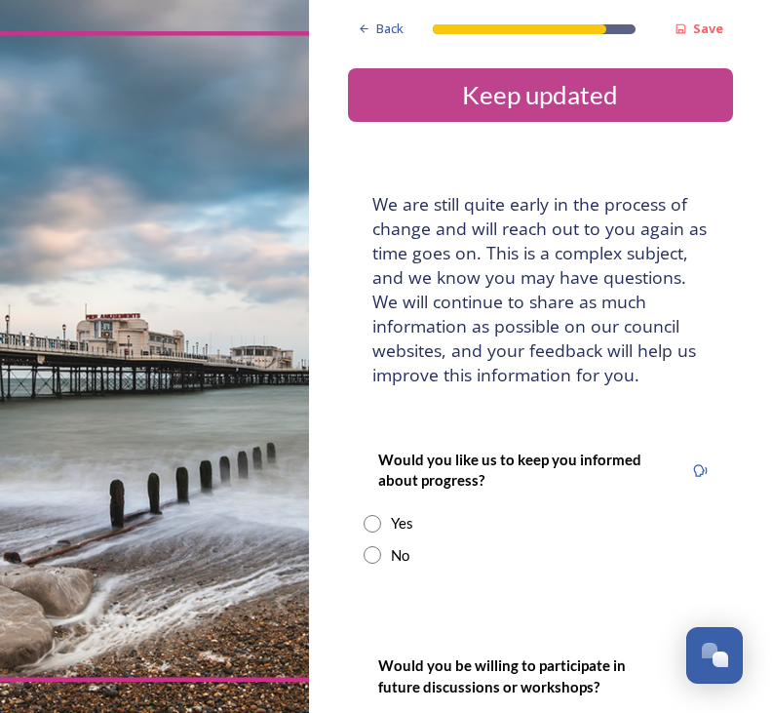
click at [377, 515] on input "radio" at bounding box center [373, 524] width 18 height 18
radio input "true"
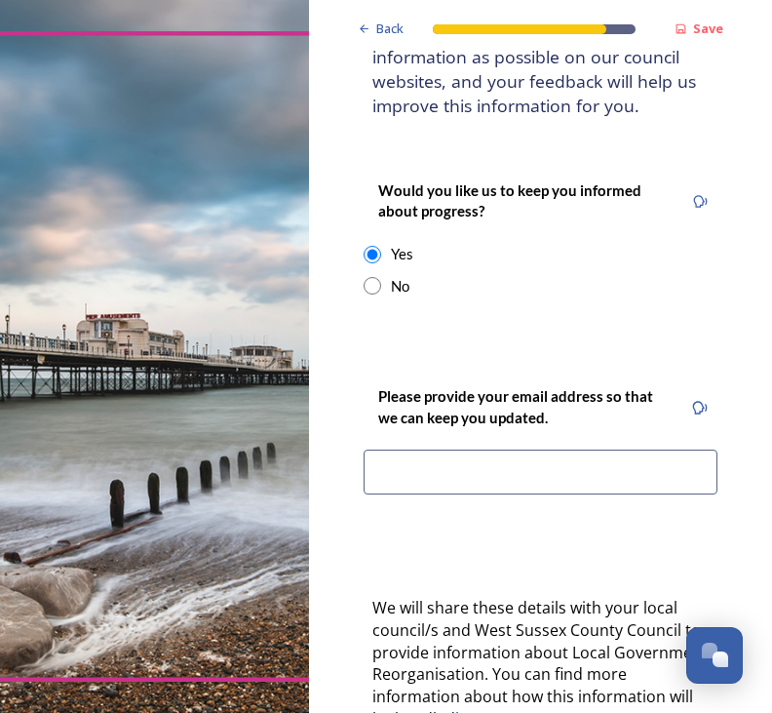
scroll to position [264, 0]
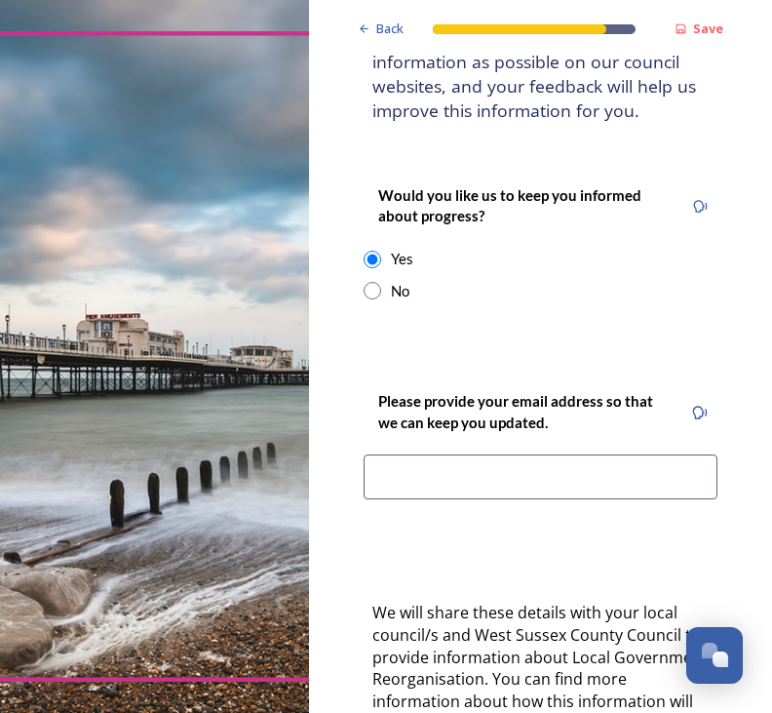
click at [376, 282] on input "radio" at bounding box center [373, 291] width 18 height 18
radio input "true"
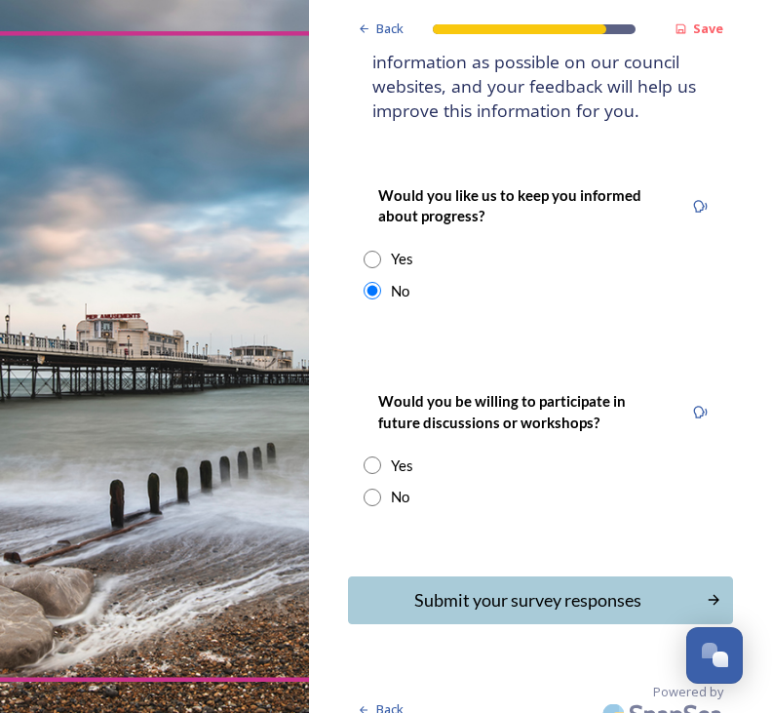
scroll to position [214, 0]
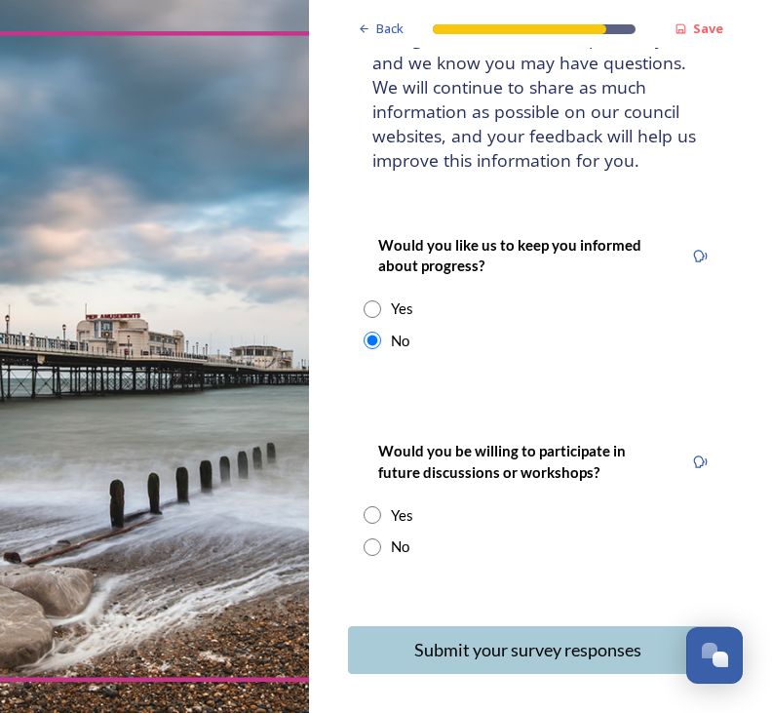
click at [377, 538] on input "radio" at bounding box center [373, 547] width 18 height 18
radio input "true"
click at [508, 636] on div "Submit your survey responses" at bounding box center [527, 649] width 337 height 26
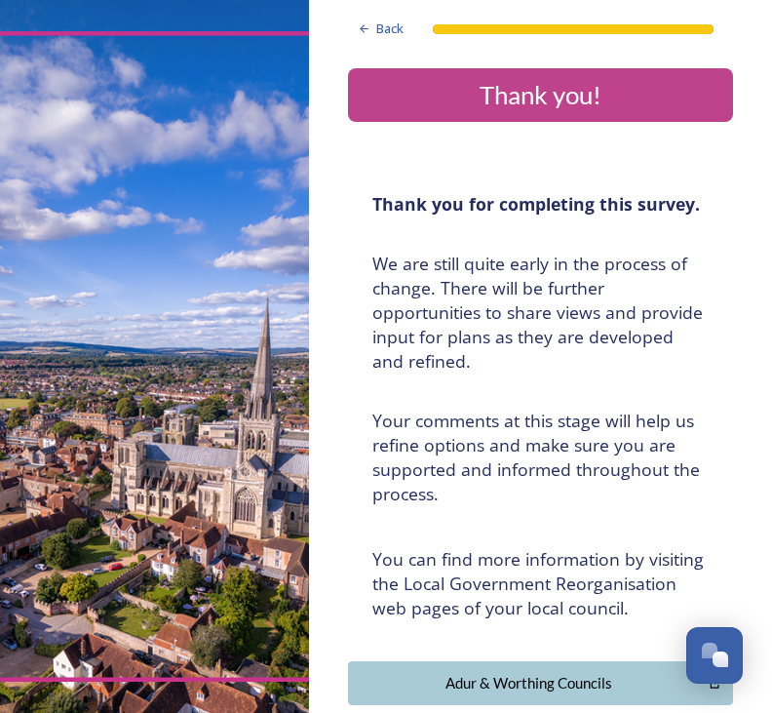
scroll to position [-1, 0]
